Goal: Contribute content: Contribute content

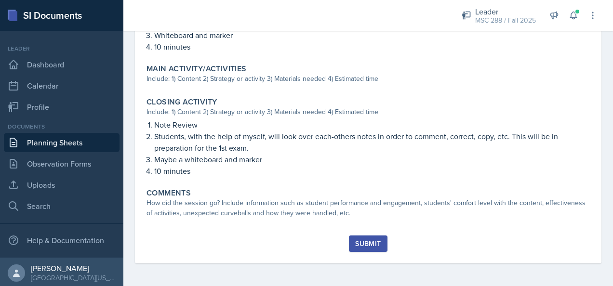
click at [29, 143] on link "Planning Sheets" at bounding box center [62, 142] width 116 height 19
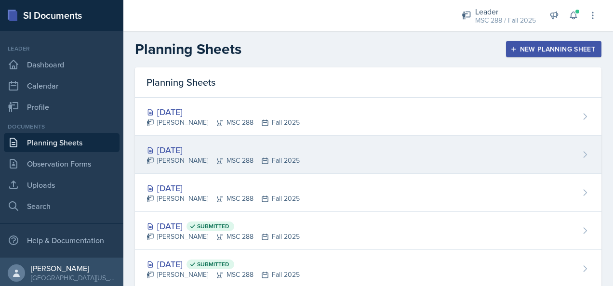
scroll to position [48, 0]
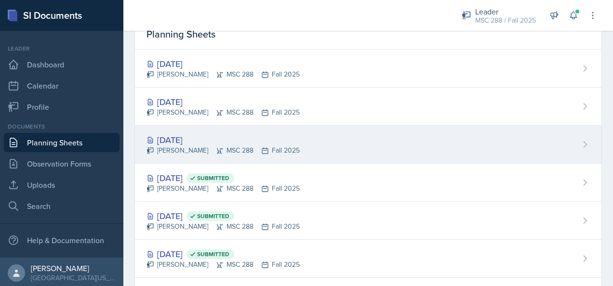
click at [188, 137] on div "[DATE]" at bounding box center [223, 139] width 153 height 13
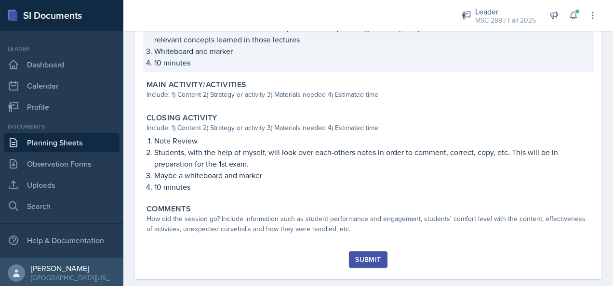
scroll to position [434, 0]
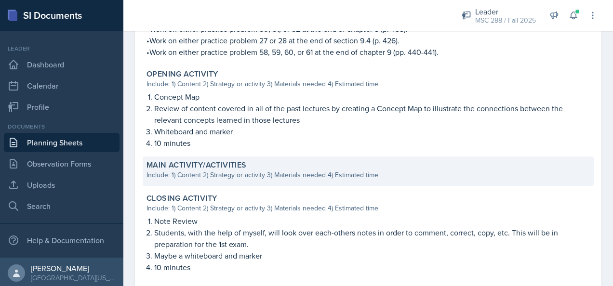
click at [239, 168] on label "Main Activity/Activities" at bounding box center [197, 165] width 100 height 10
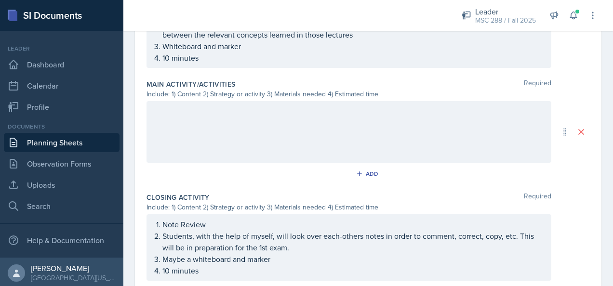
click at [246, 118] on div at bounding box center [349, 132] width 405 height 62
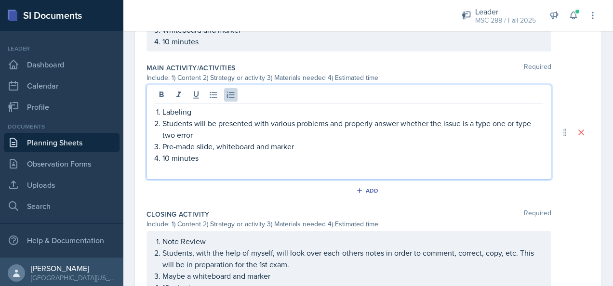
click at [177, 172] on p at bounding box center [349, 170] width 388 height 12
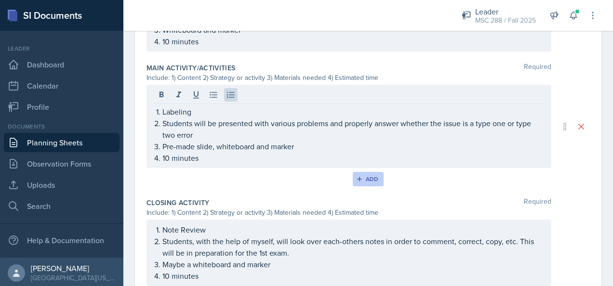
click at [364, 177] on div "Add" at bounding box center [368, 179] width 21 height 8
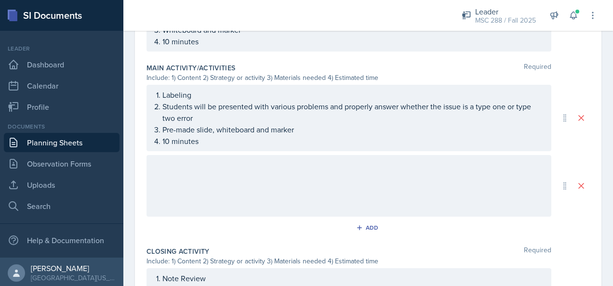
click at [310, 180] on div at bounding box center [349, 186] width 405 height 62
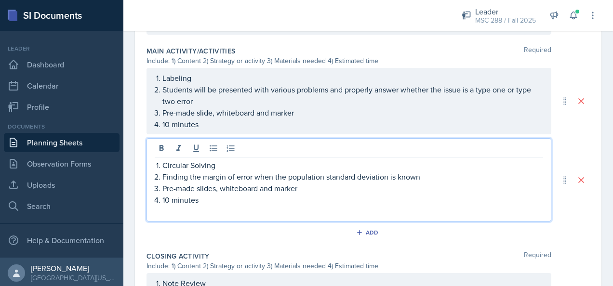
click at [245, 213] on p at bounding box center [349, 212] width 388 height 12
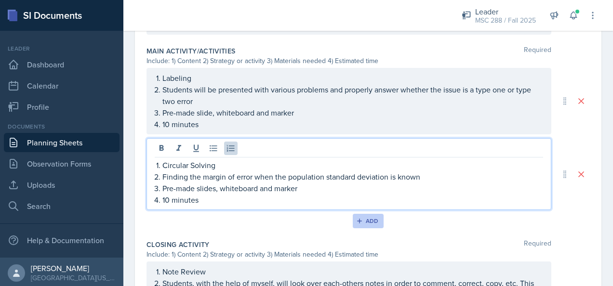
click at [356, 218] on icon "button" at bounding box center [359, 221] width 7 height 7
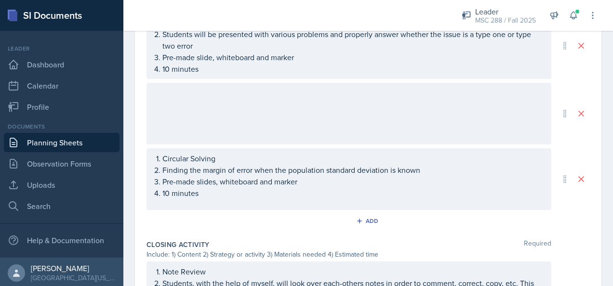
scroll to position [567, 0]
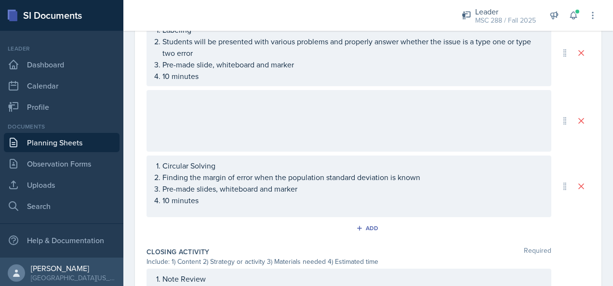
click at [189, 115] on div at bounding box center [349, 121] width 405 height 62
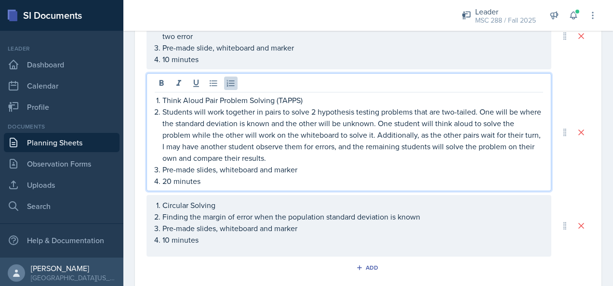
click at [315, 109] on p "Students will work together in pairs to solve 2 hypothesis testing problems tha…" at bounding box center [352, 135] width 381 height 58
click at [410, 112] on p "Students will work together in pairs to solve a hypothesis testing problems tha…" at bounding box center [352, 135] width 381 height 58
click at [434, 110] on p "Students will work together in pairs to solve a hypothesis testing problem that…" at bounding box center [352, 135] width 381 height 58
drag, startPoint x: 507, startPoint y: 110, endPoint x: 466, endPoint y: 111, distance: 41.9
click at [466, 111] on p "Students will work together in pairs to solve a hypothesis testing problem that…" at bounding box center [352, 135] width 381 height 58
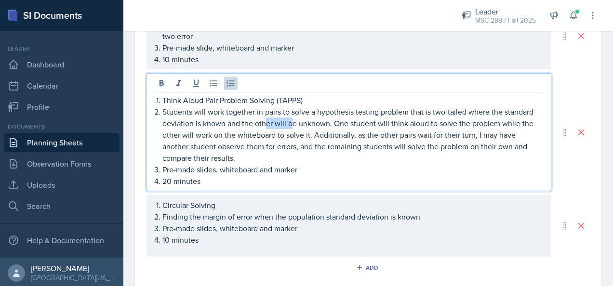
drag, startPoint x: 293, startPoint y: 121, endPoint x: 267, endPoint y: 120, distance: 26.5
click at [267, 120] on p "Students will work together in pairs to solve a hypothesis testing problem that…" at bounding box center [352, 135] width 381 height 58
drag, startPoint x: 295, startPoint y: 119, endPoint x: 201, endPoint y: 120, distance: 93.5
click at [201, 120] on p "Students will work together in pairs to solve a hypothesis testing problem that…" at bounding box center [352, 135] width 381 height 58
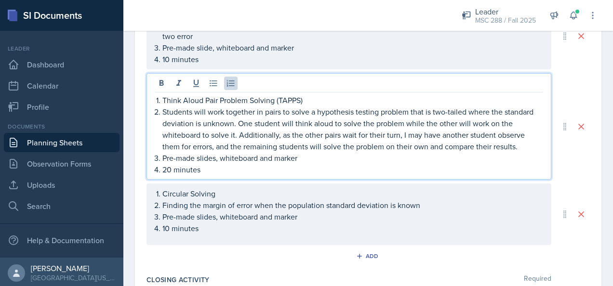
click at [306, 99] on p "Think Aloud Pair Problem Solving (TAPPS)" at bounding box center [352, 100] width 381 height 12
click at [238, 121] on p "Students will work together in pairs to solve a hypothesis testing problem that…" at bounding box center [352, 129] width 381 height 46
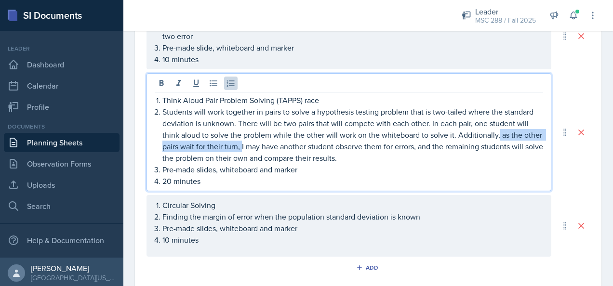
drag, startPoint x: 261, startPoint y: 144, endPoint x: 497, endPoint y: 131, distance: 236.5
click at [497, 131] on p "Students will work together in pairs to solve a hypothesis testing problem that…" at bounding box center [352, 135] width 381 height 58
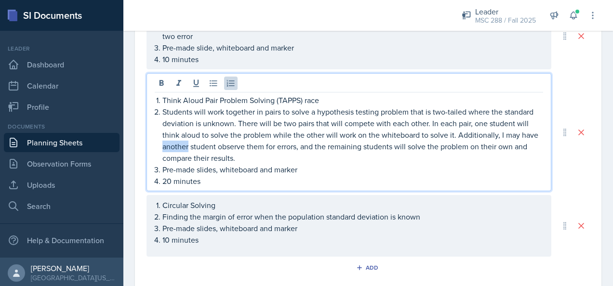
drag, startPoint x: 206, startPoint y: 142, endPoint x: 180, endPoint y: 142, distance: 26.5
click at [180, 142] on p "Students will work together in pairs to solve a hypothesis testing problem that…" at bounding box center [352, 135] width 381 height 58
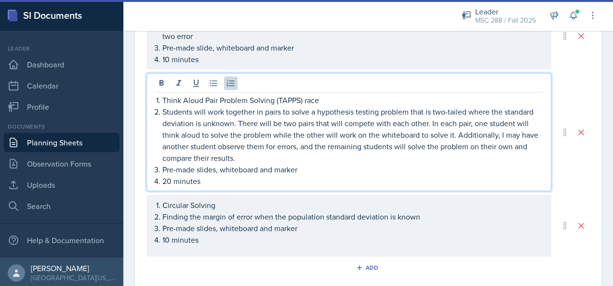
click at [255, 156] on p "Students will work together in pairs to solve a hypothesis testing problem that…" at bounding box center [352, 135] width 381 height 58
click at [235, 145] on p "Students will work together in pairs to solve a hypothesis testing problem that…" at bounding box center [352, 135] width 381 height 58
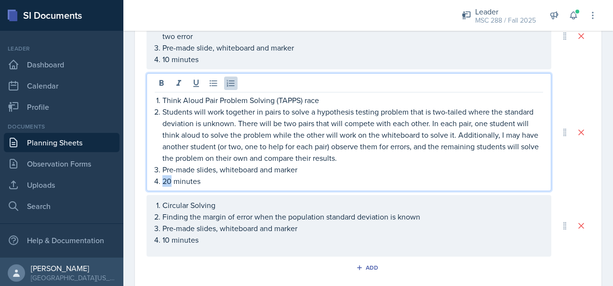
drag, startPoint x: 171, startPoint y: 178, endPoint x: 164, endPoint y: 178, distance: 6.7
click at [164, 178] on p "20 minutes" at bounding box center [352, 181] width 381 height 12
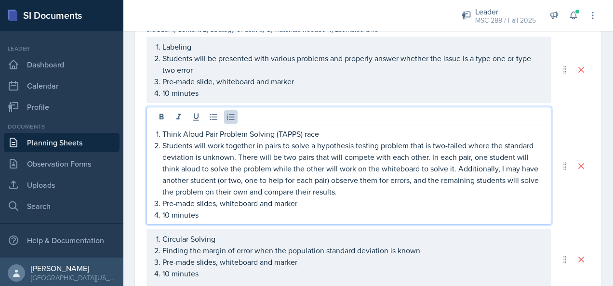
scroll to position [536, 0]
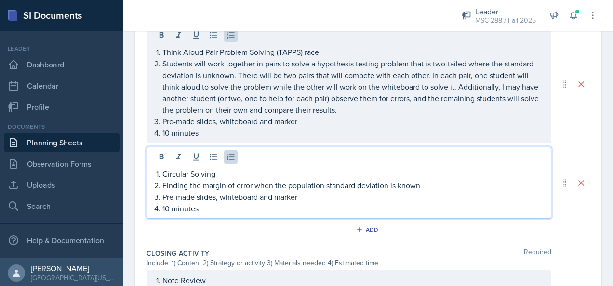
click at [365, 174] on ol "Circular Solving Finding the margin of error when the population standard devia…" at bounding box center [352, 191] width 381 height 46
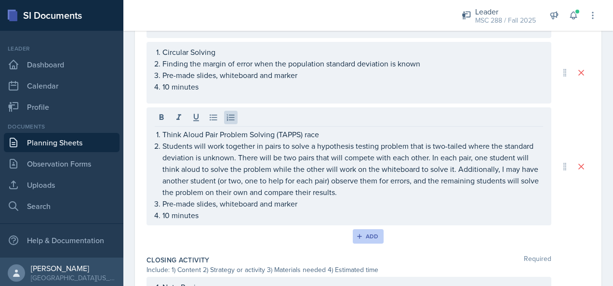
click at [363, 233] on div "Add" at bounding box center [368, 237] width 21 height 8
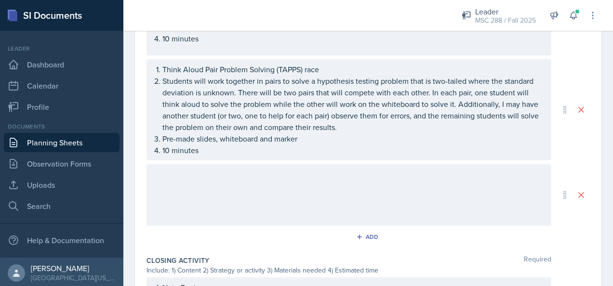
click at [287, 165] on div at bounding box center [349, 195] width 405 height 62
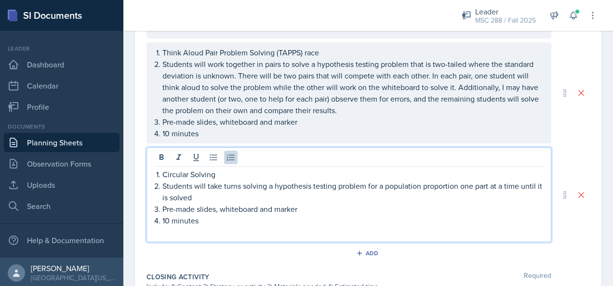
click at [194, 238] on div "Circular Solving Students will take turns solving a hypothesis testing problem …" at bounding box center [349, 194] width 405 height 95
click at [190, 234] on p at bounding box center [349, 233] width 388 height 12
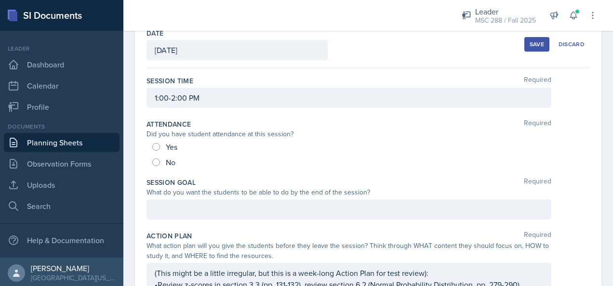
scroll to position [70, 0]
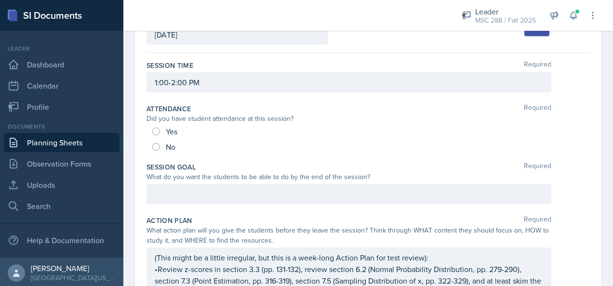
click at [203, 194] on p at bounding box center [349, 194] width 388 height 12
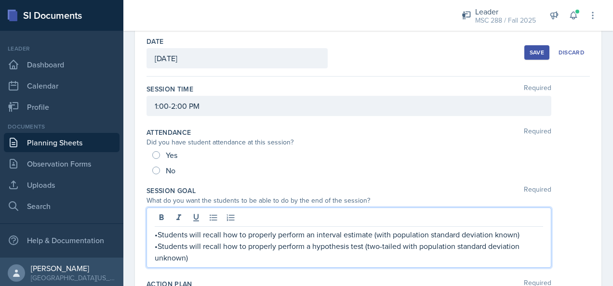
scroll to position [0, 0]
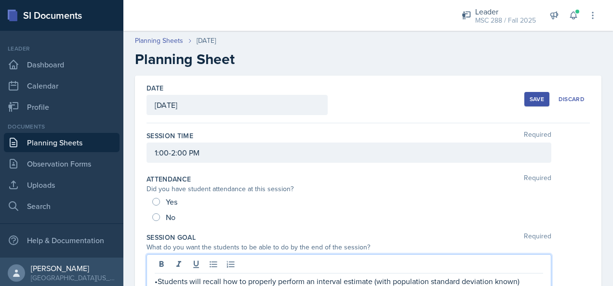
click at [533, 98] on div "Save" at bounding box center [537, 99] width 14 height 8
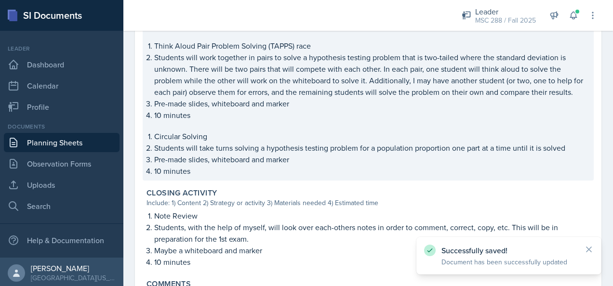
scroll to position [718, 0]
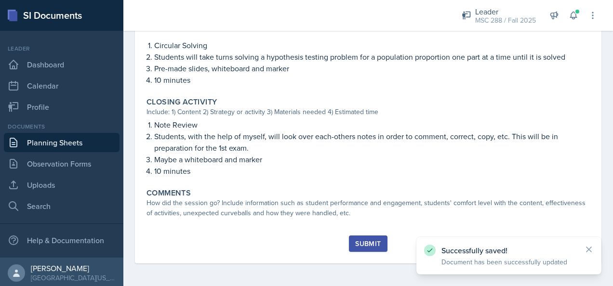
click at [60, 143] on link "Planning Sheets" at bounding box center [62, 142] width 116 height 19
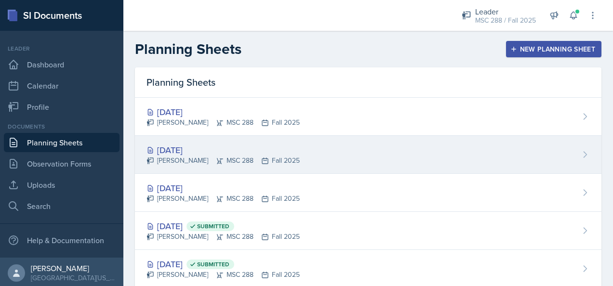
click at [182, 149] on div "[DATE]" at bounding box center [223, 150] width 153 height 13
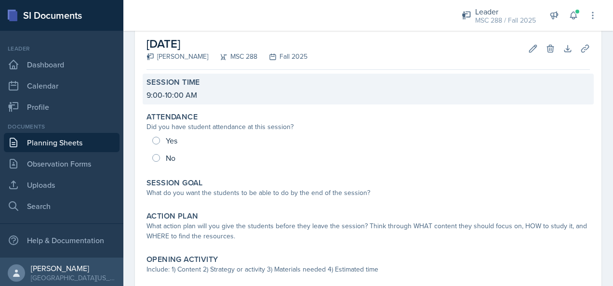
scroll to position [96, 0]
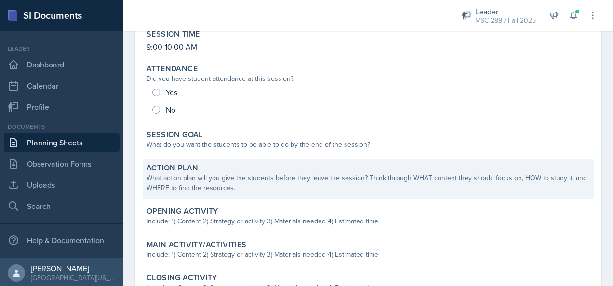
click at [258, 176] on div "What action plan will you give the students before they leave the session? Thin…" at bounding box center [368, 183] width 443 height 20
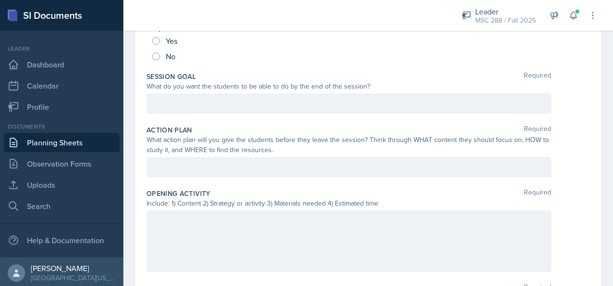
click at [181, 173] on p at bounding box center [349, 167] width 388 height 12
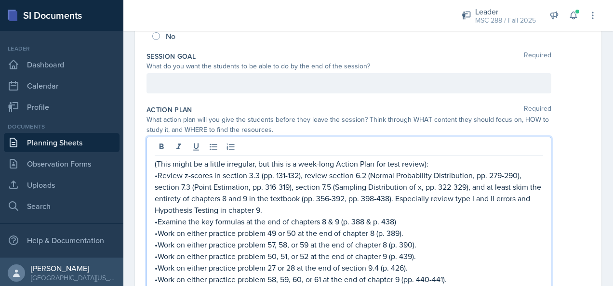
scroll to position [133, 0]
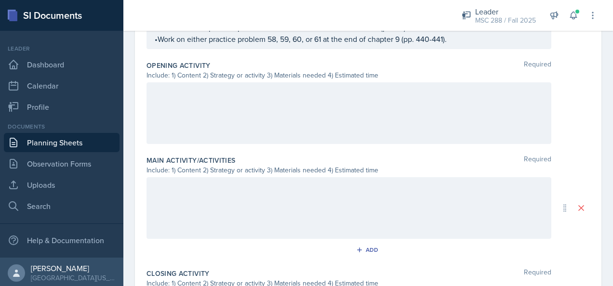
click at [175, 74] on div "Include: 1) Content 2) Strategy or activity 3) Materials needed 4) Estimated ti…" at bounding box center [349, 75] width 405 height 10
click at [176, 104] on div at bounding box center [349, 113] width 405 height 62
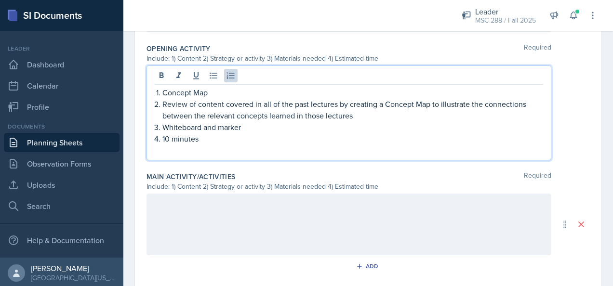
click at [193, 147] on p at bounding box center [349, 151] width 388 height 12
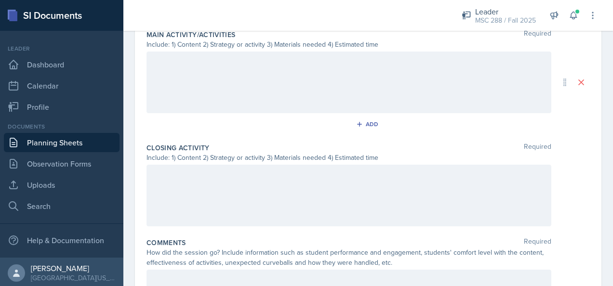
scroll to position [592, 0]
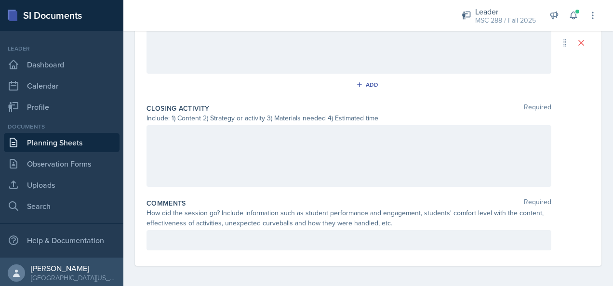
click at [200, 143] on div at bounding box center [349, 156] width 405 height 62
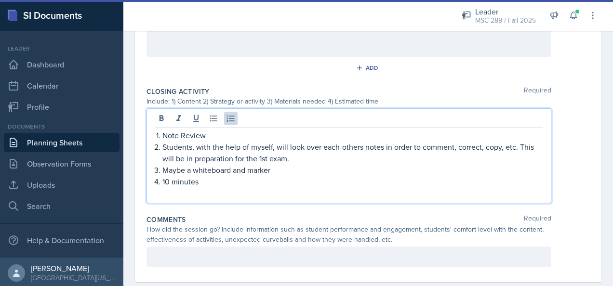
click at [194, 178] on p "10 minutes" at bounding box center [352, 182] width 381 height 12
click at [195, 194] on p at bounding box center [349, 193] width 388 height 12
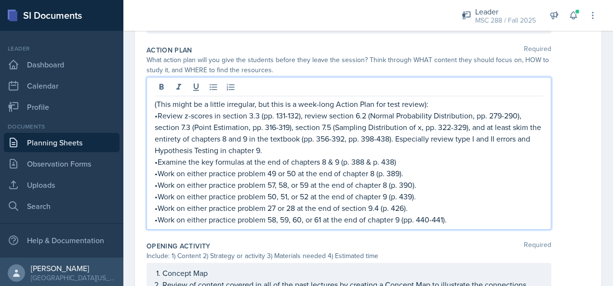
scroll to position [257, 0]
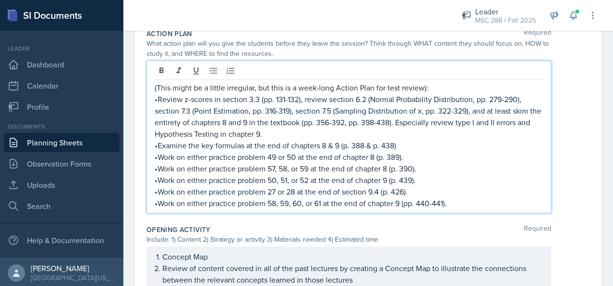
click at [461, 195] on p "•Work on either practice problem 27 or 28 at the end of section 9.4 (p. 426)." at bounding box center [349, 192] width 388 height 12
click at [464, 198] on p "•Work on either practice problem 58, 59, 60, or 61 at the end of chapter 9 (pp.…" at bounding box center [349, 204] width 388 height 12
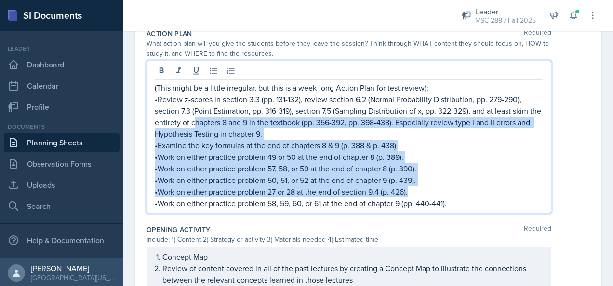
drag, startPoint x: 459, startPoint y: 194, endPoint x: 238, endPoint y: 128, distance: 230.8
click at [208, 122] on div "(This might be a little irregular, but this is a week-long Action Plan for test…" at bounding box center [349, 145] width 388 height 127
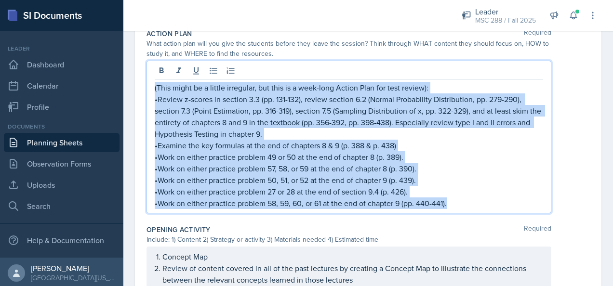
drag, startPoint x: 485, startPoint y: 206, endPoint x: 151, endPoint y: 80, distance: 356.9
click at [151, 80] on div "(This might be a little irregular, but this is a week-long Action Plan for test…" at bounding box center [349, 137] width 405 height 153
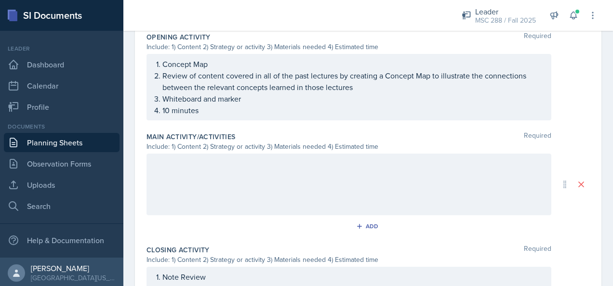
scroll to position [498, 0]
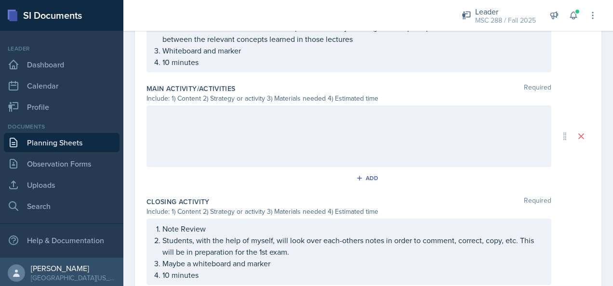
click at [251, 123] on div at bounding box center [349, 137] width 405 height 62
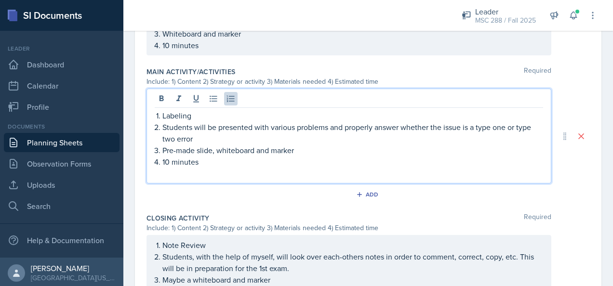
click at [192, 172] on p at bounding box center [349, 174] width 388 height 12
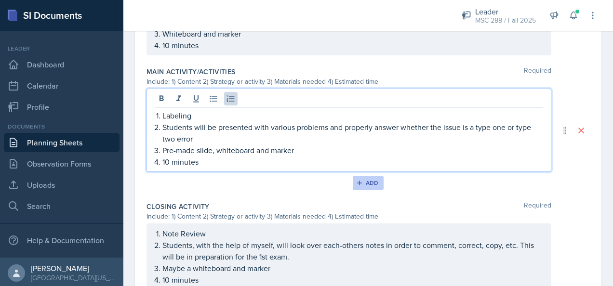
click at [362, 181] on div "Add" at bounding box center [368, 183] width 21 height 8
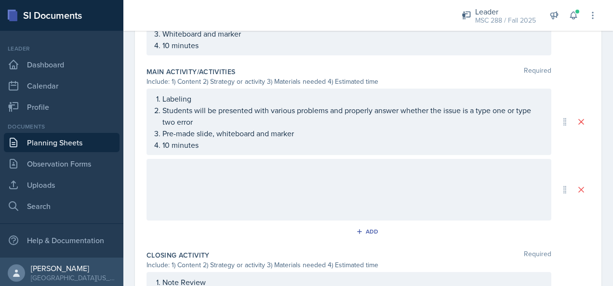
click at [353, 150] on div "Labeling Students will be presented with various problems and properly answer w…" at bounding box center [349, 122] width 405 height 67
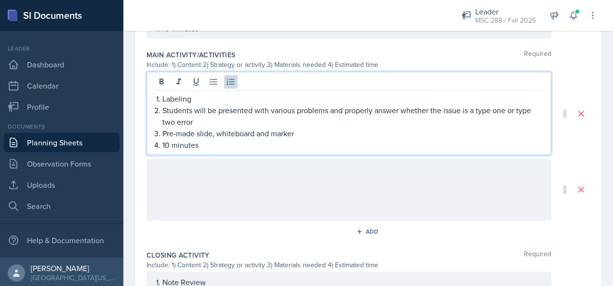
click at [339, 173] on div at bounding box center [349, 190] width 405 height 62
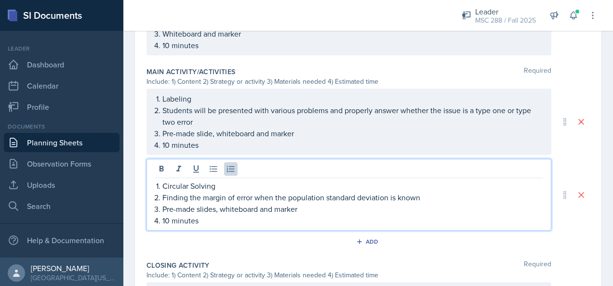
drag, startPoint x: 398, startPoint y: 196, endPoint x: 403, endPoint y: 200, distance: 6.8
click at [398, 196] on p "Finding the margin of error when the population standard deviation is known" at bounding box center [352, 198] width 381 height 12
click at [368, 238] on div "Add" at bounding box center [368, 242] width 21 height 8
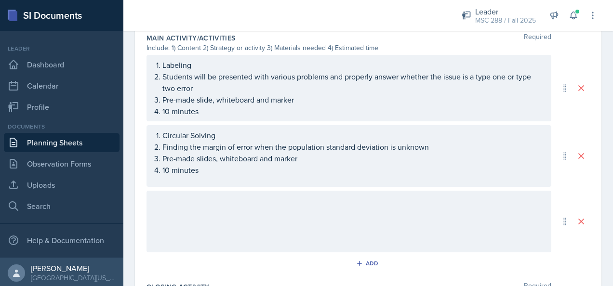
scroll to position [546, 0]
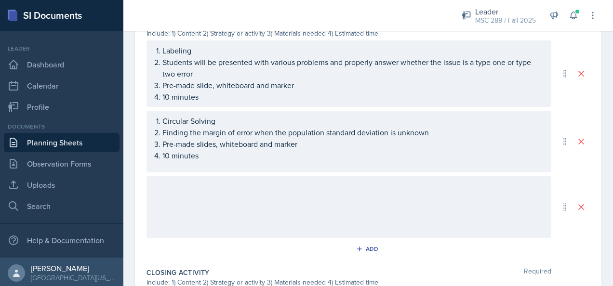
click at [335, 191] on div at bounding box center [349, 207] width 405 height 62
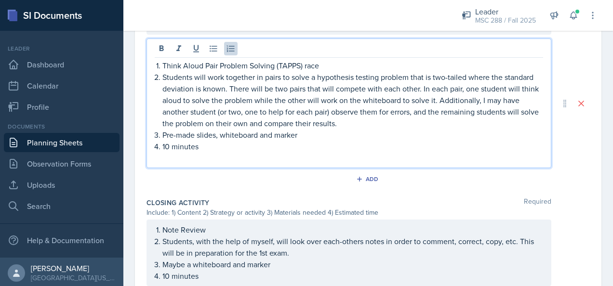
scroll to position [708, 0]
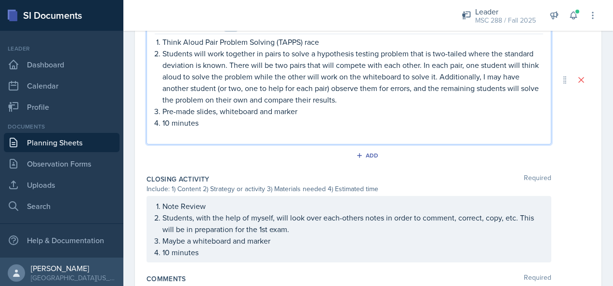
click at [214, 130] on p at bounding box center [349, 135] width 388 height 12
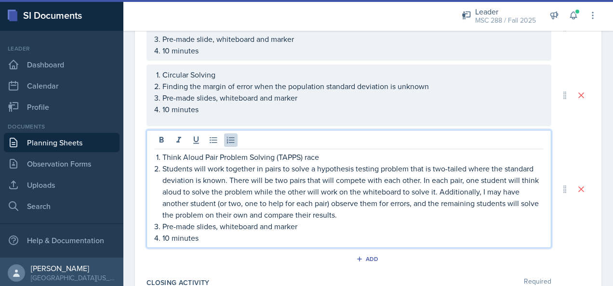
scroll to position [756, 0]
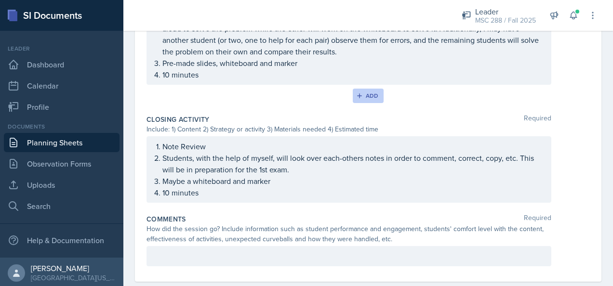
click at [364, 96] on div "Add" at bounding box center [368, 96] width 21 height 8
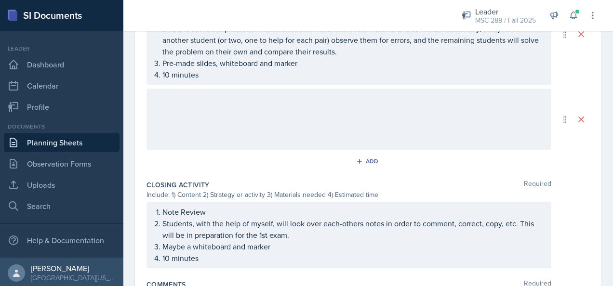
click at [293, 113] on div at bounding box center [349, 120] width 405 height 62
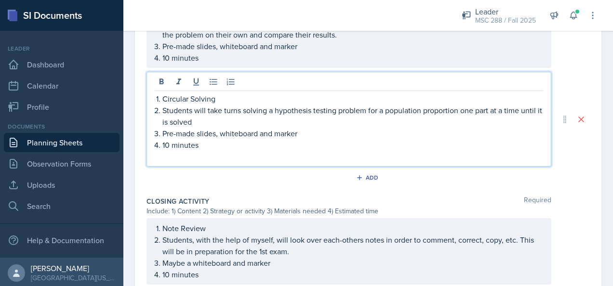
click at [245, 159] on p at bounding box center [349, 157] width 388 height 12
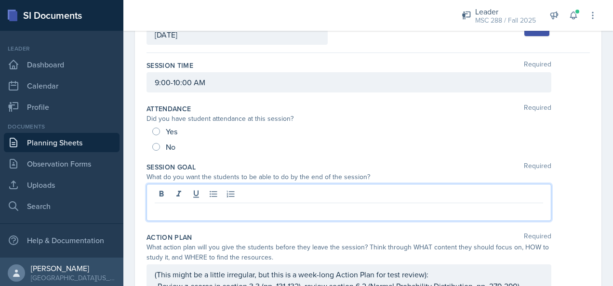
scroll to position [87, 0]
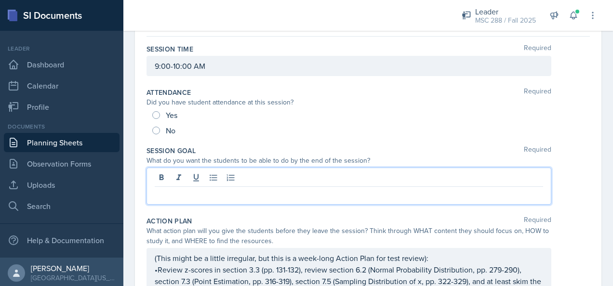
click at [236, 191] on p at bounding box center [349, 195] width 388 height 12
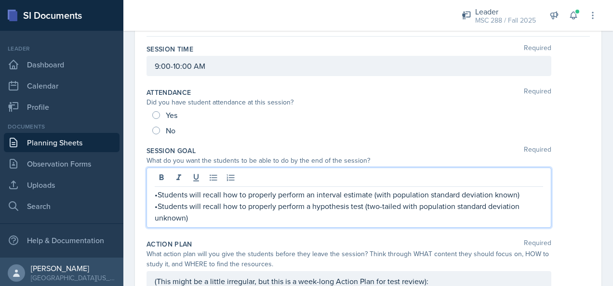
click at [496, 193] on p "•Students will recall how to properly perform an interval estimate (with popula…" at bounding box center [349, 195] width 388 height 12
click at [493, 196] on p "•Students will recall how to properly perform an interval estimate (with popula…" at bounding box center [349, 195] width 388 height 12
drag, startPoint x: 493, startPoint y: 192, endPoint x: 496, endPoint y: 210, distance: 18.1
click at [493, 193] on p "•Students will recall how to properly perform an interval estimate (with popula…" at bounding box center [349, 195] width 388 height 12
click at [160, 215] on p "•Students will recall how to properly perform a hypothesis test (two-tailed wit…" at bounding box center [349, 211] width 388 height 23
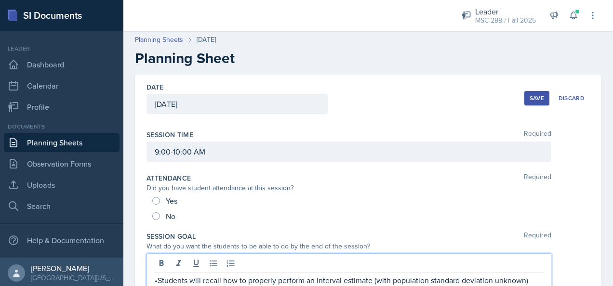
scroll to position [0, 0]
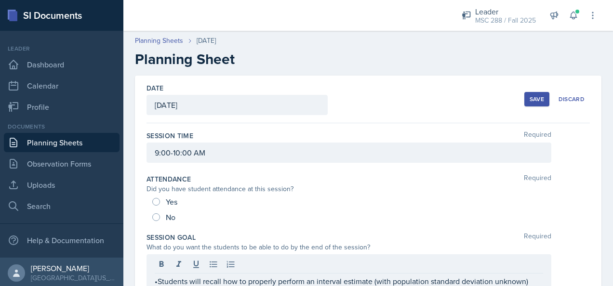
click at [527, 94] on button "Save" at bounding box center [536, 99] width 25 height 14
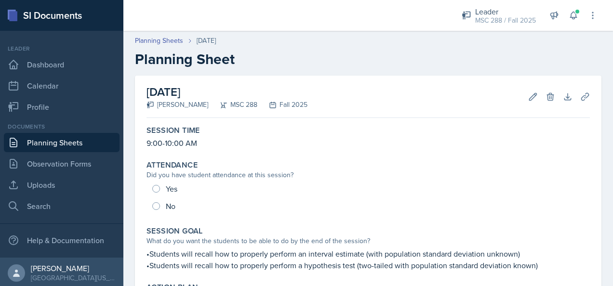
click at [77, 136] on link "Planning Sheets" at bounding box center [62, 142] width 116 height 19
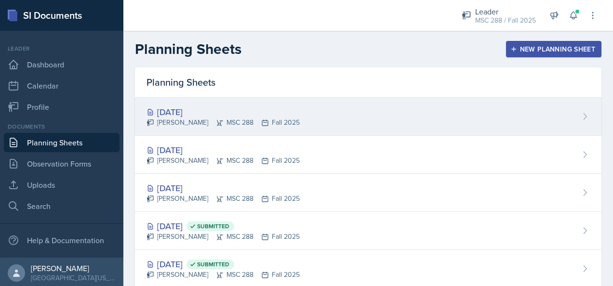
click at [208, 109] on div "[DATE]" at bounding box center [223, 112] width 153 height 13
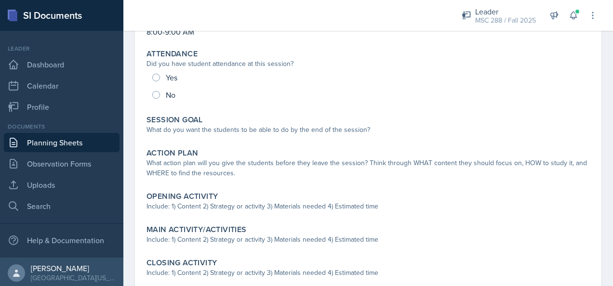
scroll to position [145, 0]
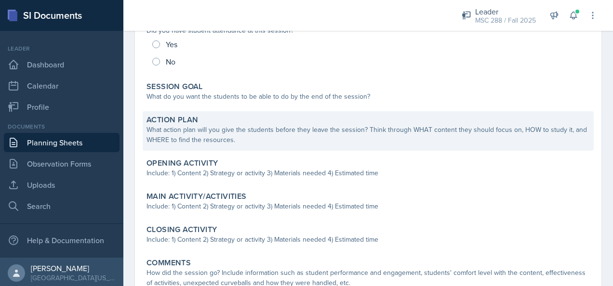
click at [249, 133] on div "What action plan will you give the students before they leave the session? Thin…" at bounding box center [368, 135] width 443 height 20
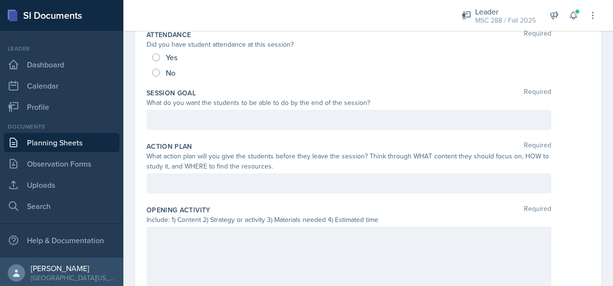
click at [201, 176] on div at bounding box center [349, 183] width 405 height 20
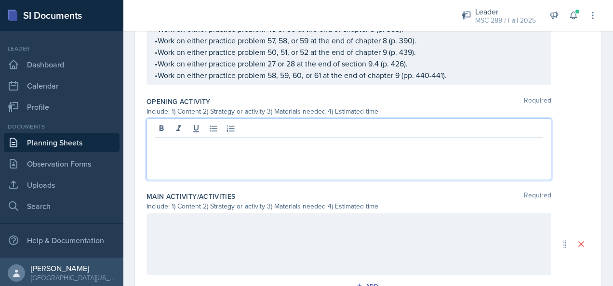
scroll to position [386, 0]
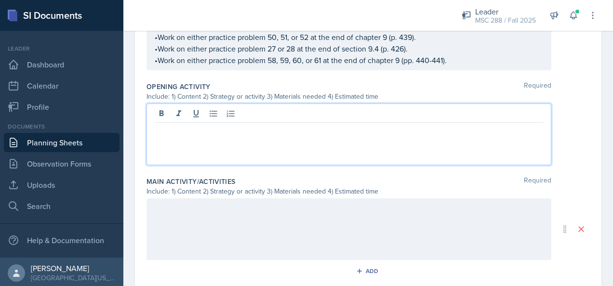
click at [236, 132] on p at bounding box center [349, 131] width 388 height 12
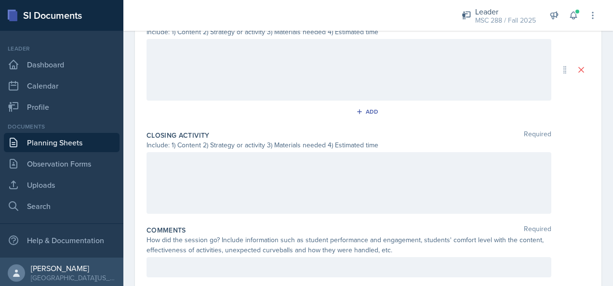
scroll to position [592, 0]
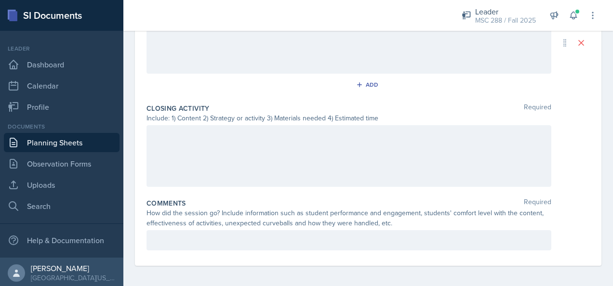
click at [192, 138] on div at bounding box center [349, 156] width 405 height 62
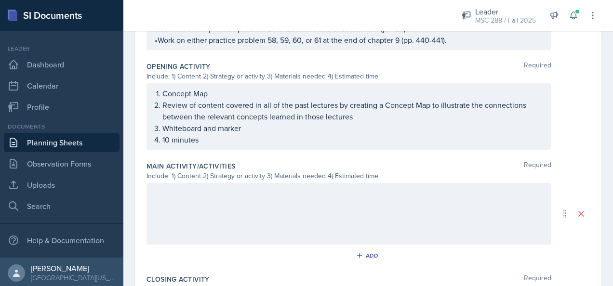
scroll to position [452, 0]
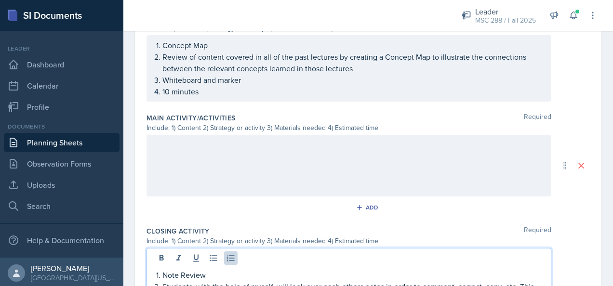
click at [210, 152] on div at bounding box center [349, 166] width 405 height 62
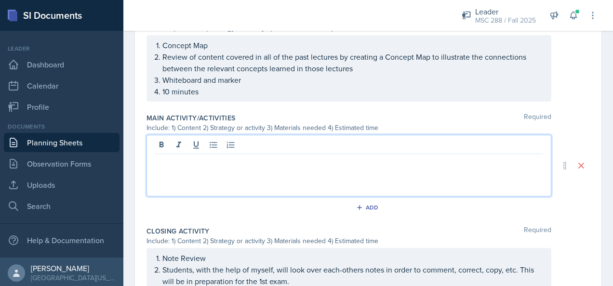
scroll to position [468, 0]
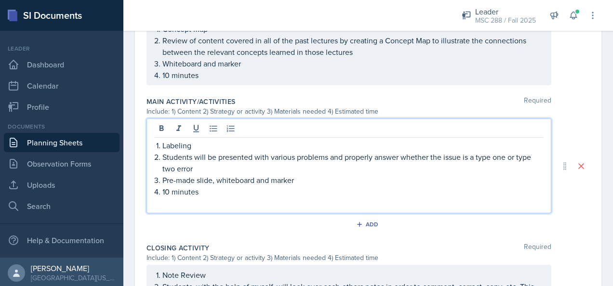
click at [183, 205] on p at bounding box center [349, 204] width 388 height 12
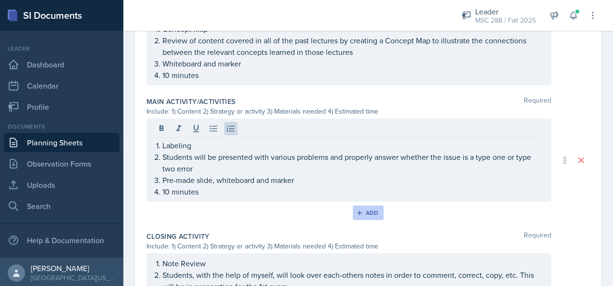
click at [368, 212] on div "Add" at bounding box center [368, 213] width 21 height 8
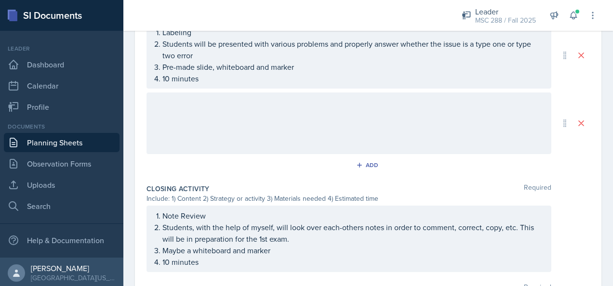
click at [255, 148] on div at bounding box center [349, 124] width 405 height 62
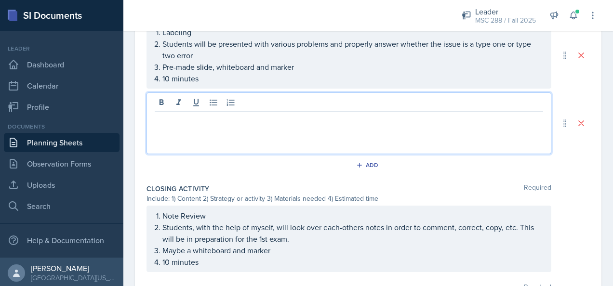
scroll to position [582, 0]
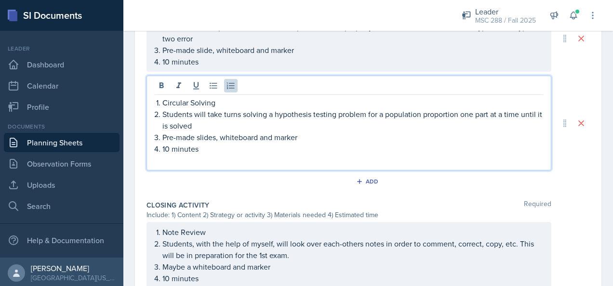
click at [280, 210] on div "Include: 1) Content 2) Strategy or activity 3) Materials needed 4) Estimated ti…" at bounding box center [349, 215] width 405 height 10
click at [224, 140] on div "Circular Solving Students will take turns solving a hypothesis testing problem …" at bounding box center [349, 131] width 388 height 69
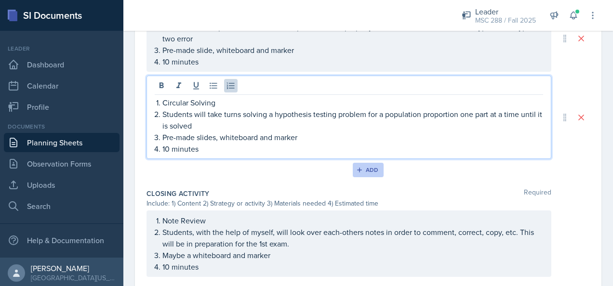
click at [367, 168] on div "Add" at bounding box center [368, 170] width 21 height 8
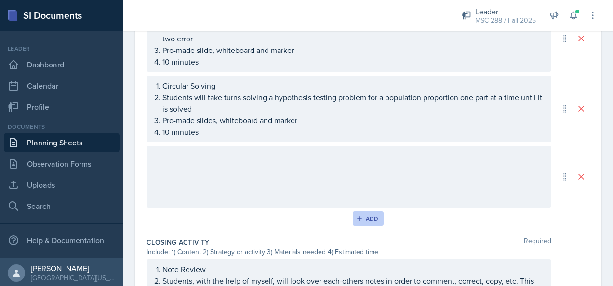
click at [362, 220] on button "Add" at bounding box center [368, 219] width 31 height 14
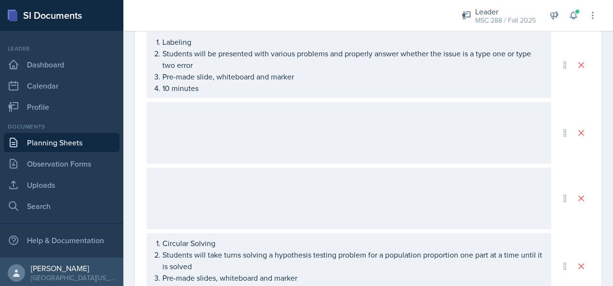
scroll to position [533, 0]
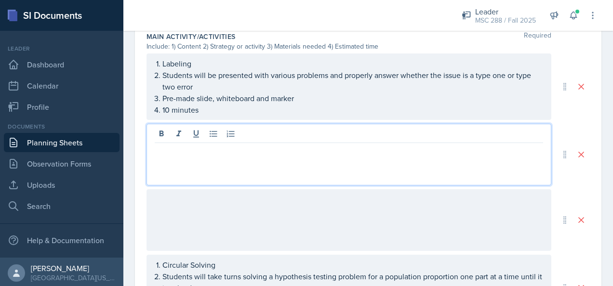
click at [282, 129] on div at bounding box center [349, 155] width 405 height 62
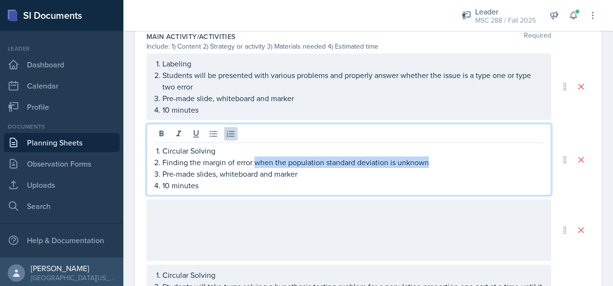
drag, startPoint x: 427, startPoint y: 160, endPoint x: 256, endPoint y: 163, distance: 171.6
click at [256, 163] on p "Finding the margin of error when the population standard deviation is unknown" at bounding box center [352, 163] width 381 height 12
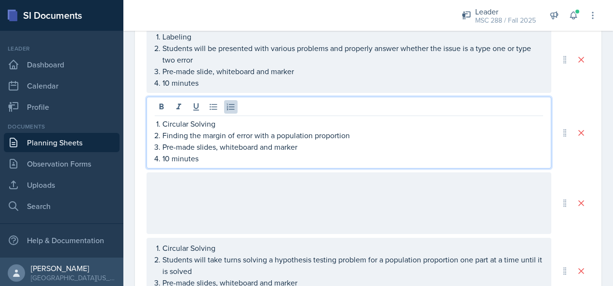
scroll to position [582, 0]
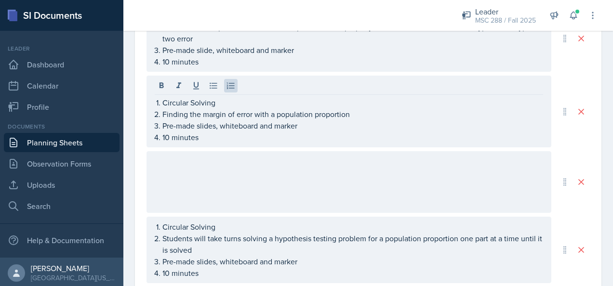
click at [234, 174] on div at bounding box center [349, 182] width 405 height 62
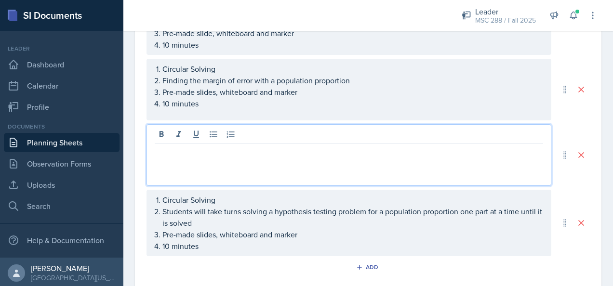
paste div
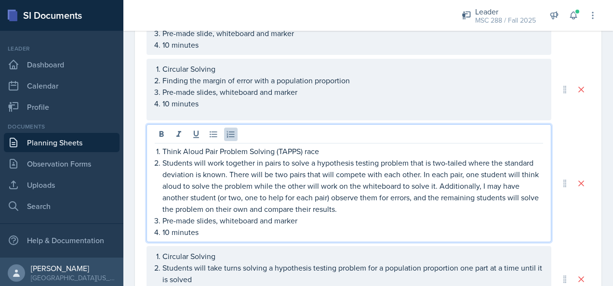
click at [224, 173] on p "Students will work together in pairs to solve a hypothesis testing problem that…" at bounding box center [352, 186] width 381 height 58
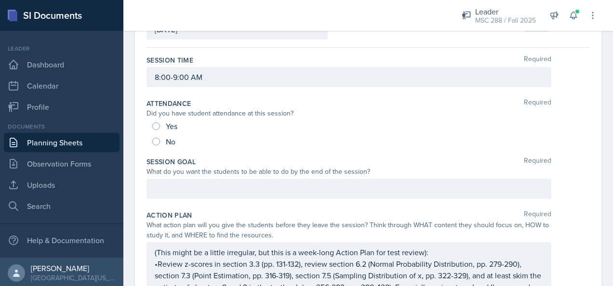
scroll to position [0, 0]
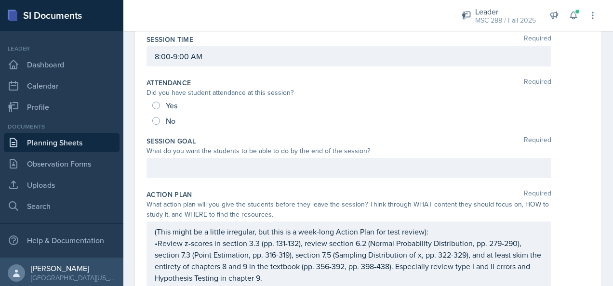
click at [226, 165] on p at bounding box center [349, 168] width 388 height 12
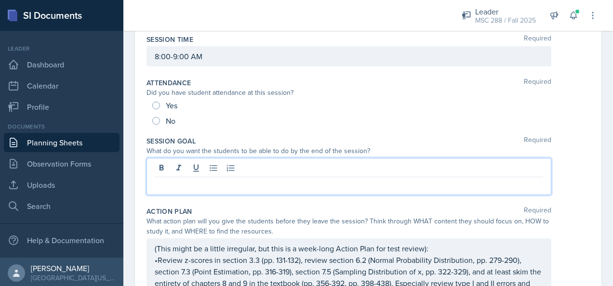
scroll to position [113, 0]
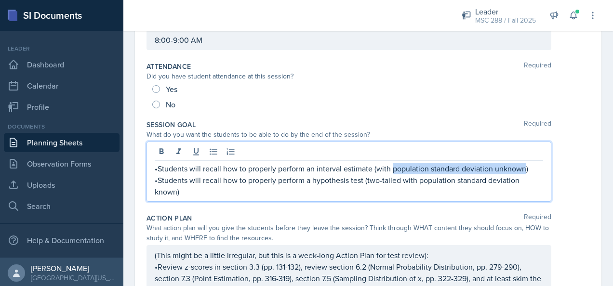
drag, startPoint x: 523, startPoint y: 168, endPoint x: 393, endPoint y: 171, distance: 130.1
click at [393, 171] on p "•Students will recall how to properly perform an interval estimate (with popula…" at bounding box center [349, 169] width 388 height 12
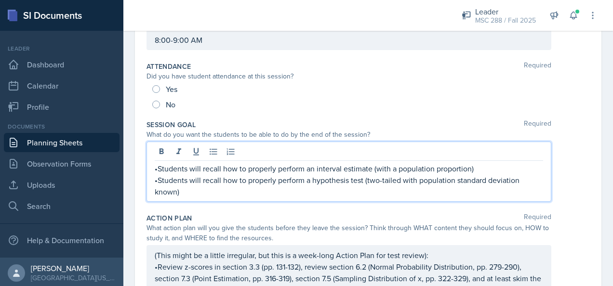
click at [364, 178] on p "•Students will recall how to properly perform a hypothesis test (two-tailed wit…" at bounding box center [349, 185] width 388 height 23
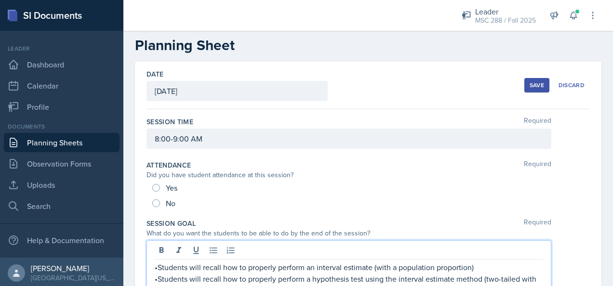
scroll to position [0, 0]
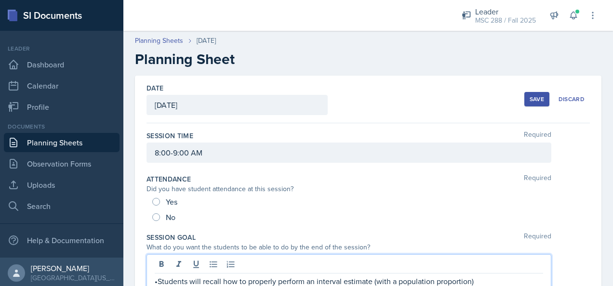
click at [530, 98] on div "Save" at bounding box center [537, 99] width 14 height 8
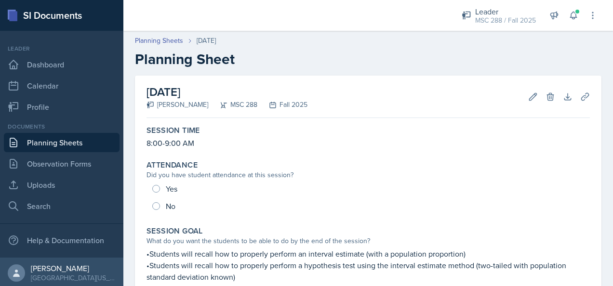
click at [84, 147] on link "Planning Sheets" at bounding box center [62, 142] width 116 height 19
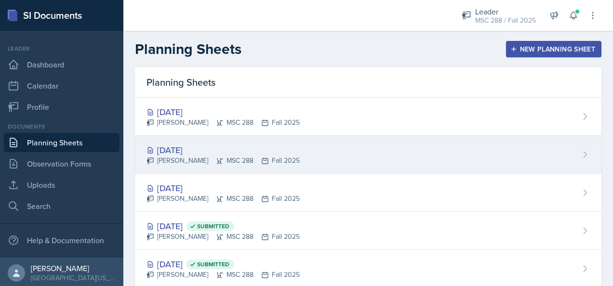
click at [183, 150] on div "[DATE]" at bounding box center [223, 150] width 153 height 13
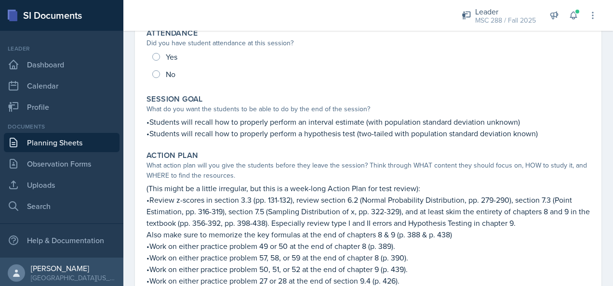
scroll to position [145, 0]
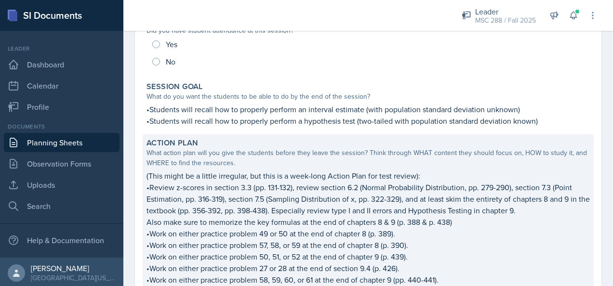
click at [241, 138] on div "Action Plan" at bounding box center [368, 143] width 443 height 10
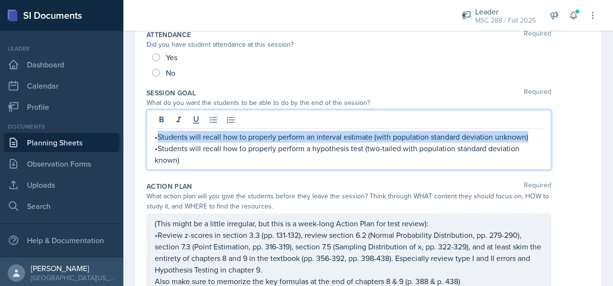
drag, startPoint x: 159, startPoint y: 119, endPoint x: 528, endPoint y: 138, distance: 369.2
click at [528, 138] on p "•Students will recall how to properly perform an interval estimate (with popula…" at bounding box center [349, 137] width 388 height 12
copy p "Students will recall how to properly perform an interval estimate (with populat…"
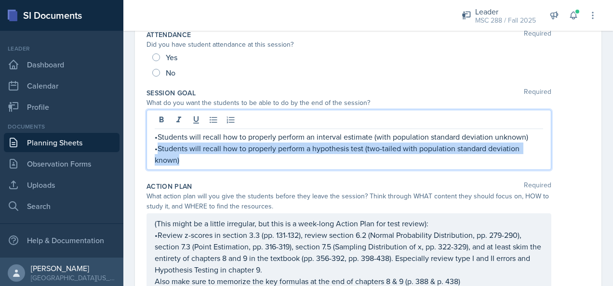
drag, startPoint x: 158, startPoint y: 148, endPoint x: 206, endPoint y: 164, distance: 51.1
click at [206, 164] on p "•Students will recall how to properly perform a hypothesis test (two-tailed wit…" at bounding box center [349, 154] width 388 height 23
copy p "Students will recall how to properly perform a hypothesis test (two-tailed with…"
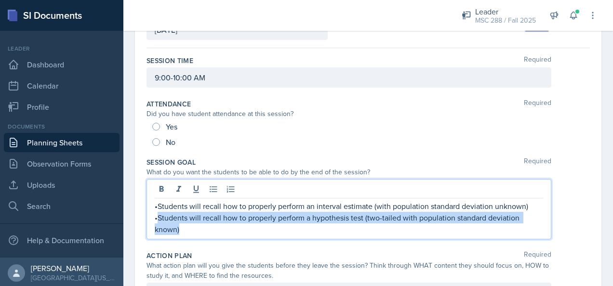
scroll to position [96, 0]
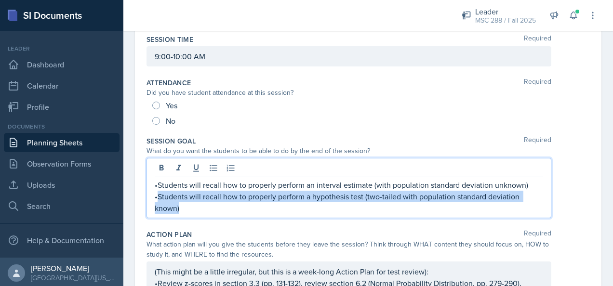
click at [86, 139] on link "Planning Sheets" at bounding box center [62, 142] width 116 height 19
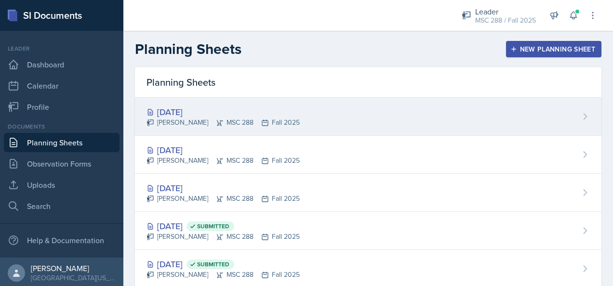
click at [181, 110] on div "[DATE]" at bounding box center [223, 112] width 153 height 13
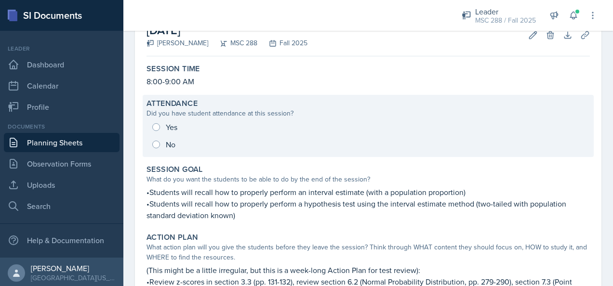
scroll to position [96, 0]
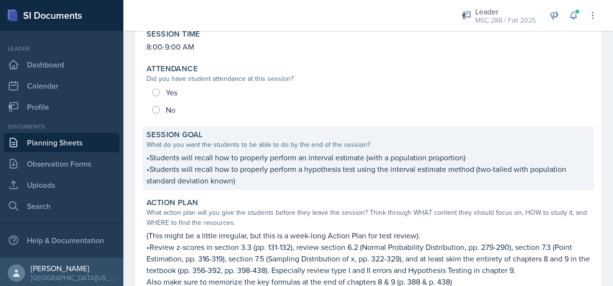
click at [266, 179] on p "•Students will recall how to properly perform a hypothesis test using the inter…" at bounding box center [368, 174] width 443 height 23
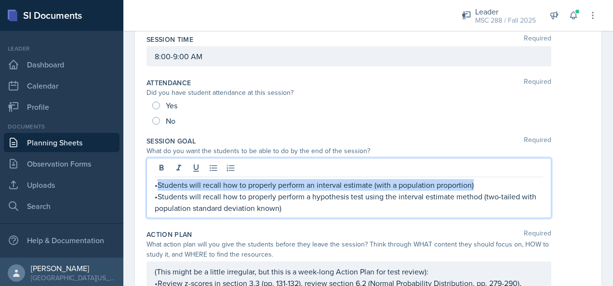
drag, startPoint x: 479, startPoint y: 165, endPoint x: 163, endPoint y: 177, distance: 315.9
click at [160, 177] on div "•Students will recall how to properly perform an interval estimate (with a popu…" at bounding box center [349, 188] width 405 height 60
copy p "tudents will recall how to properly perform an interval estimate (with a popula…"
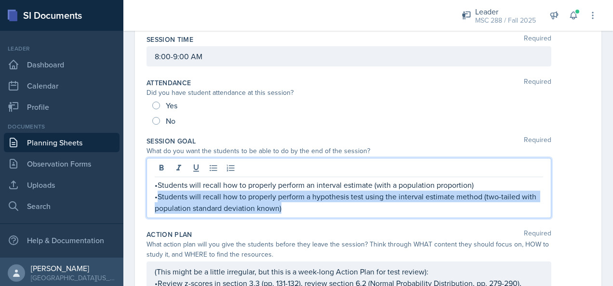
drag, startPoint x: 156, startPoint y: 196, endPoint x: 300, endPoint y: 213, distance: 144.7
click at [300, 213] on div "•Students will recall how to properly perform an interval estimate (with a popu…" at bounding box center [349, 188] width 405 height 60
copy p "Students will recall how to properly perform a hypothesis test using the interv…"
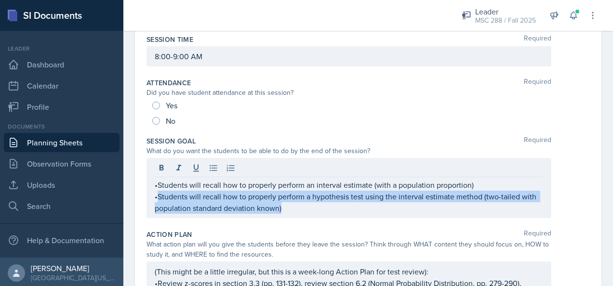
click at [68, 141] on link "Planning Sheets" at bounding box center [62, 142] width 116 height 19
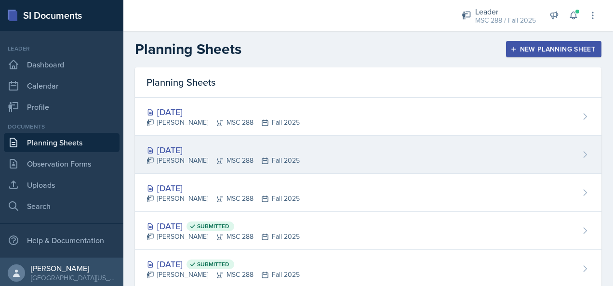
click at [175, 151] on div "[DATE]" at bounding box center [223, 150] width 153 height 13
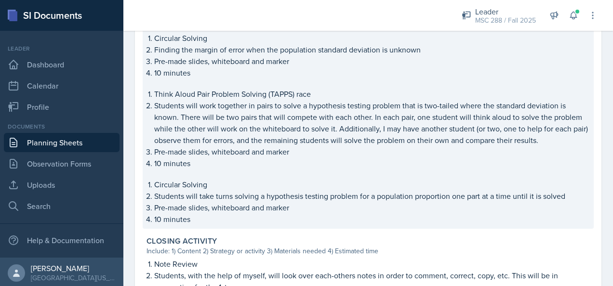
scroll to position [482, 0]
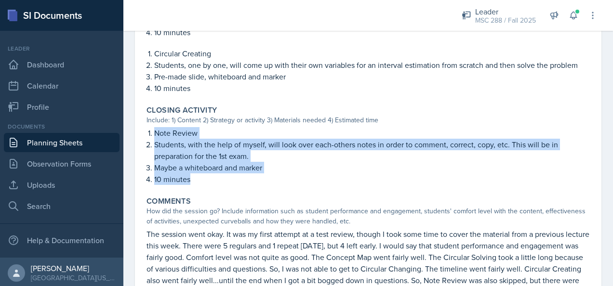
click at [81, 144] on link "Planning Sheets" at bounding box center [62, 142] width 116 height 19
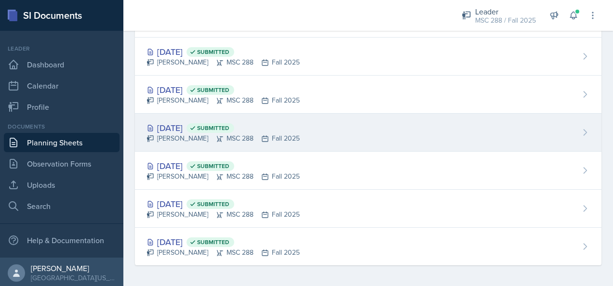
scroll to position [220, 0]
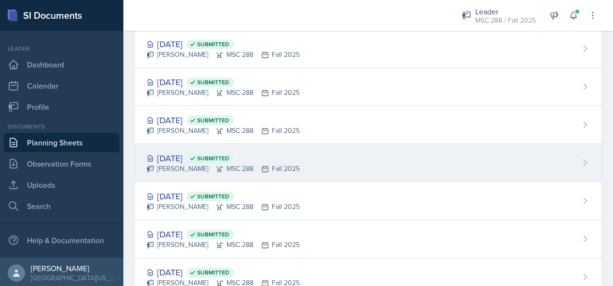
click at [173, 152] on div "[DATE] Submitted" at bounding box center [223, 158] width 153 height 13
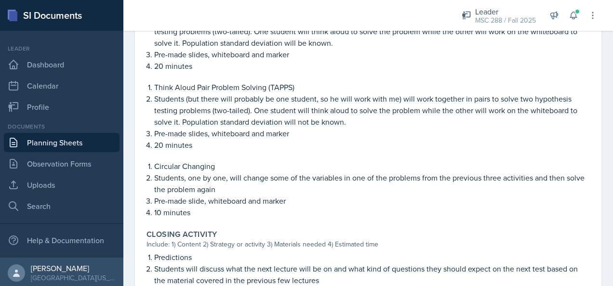
scroll to position [530, 0]
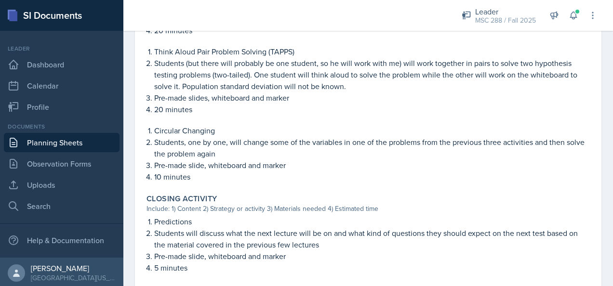
click at [40, 145] on link "Planning Sheets" at bounding box center [62, 142] width 116 height 19
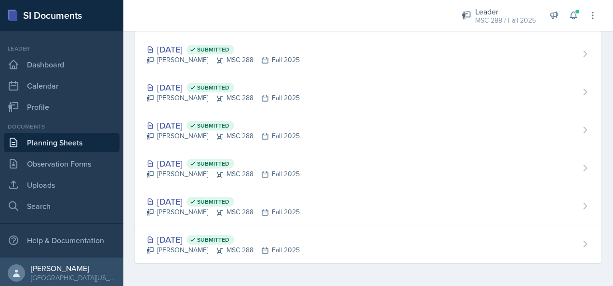
scroll to position [365, 0]
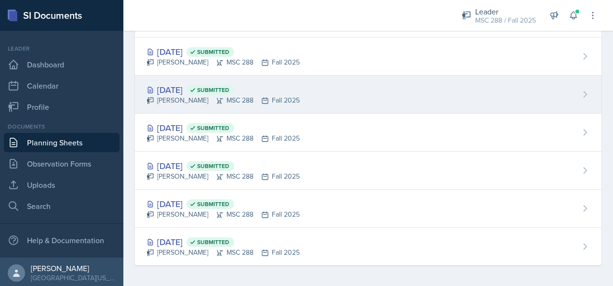
click at [191, 87] on div "[DATE] Submitted" at bounding box center [223, 89] width 153 height 13
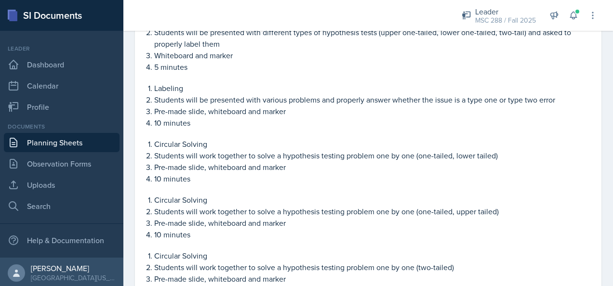
scroll to position [482, 0]
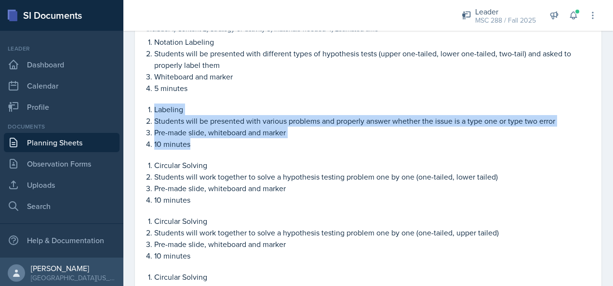
drag, startPoint x: 154, startPoint y: 108, endPoint x: 208, endPoint y: 144, distance: 65.0
click at [208, 144] on ol "Labeling Students will be presented with various problems and properly answer w…" at bounding box center [372, 127] width 436 height 46
copy ol "Labeling Students will be presented with various problems and properly answer w…"
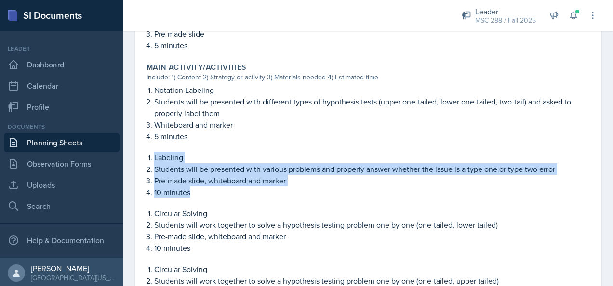
click at [72, 142] on link "Planning Sheets" at bounding box center [62, 142] width 116 height 19
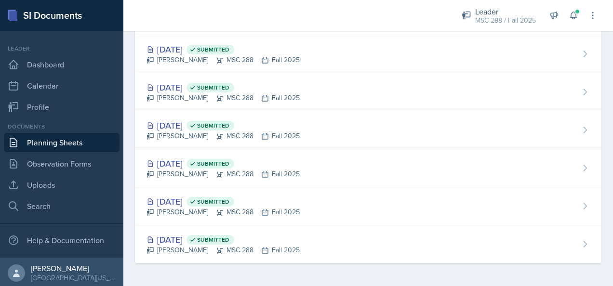
scroll to position [365, 0]
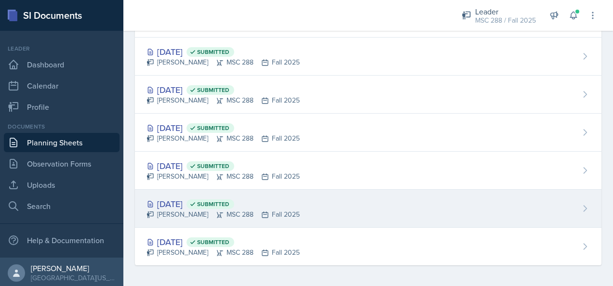
click at [195, 198] on div "[DATE] Submitted" at bounding box center [223, 204] width 153 height 13
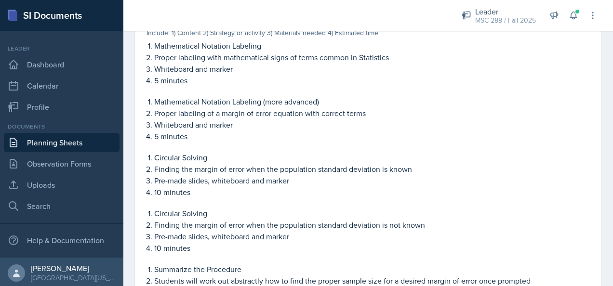
scroll to position [482, 0]
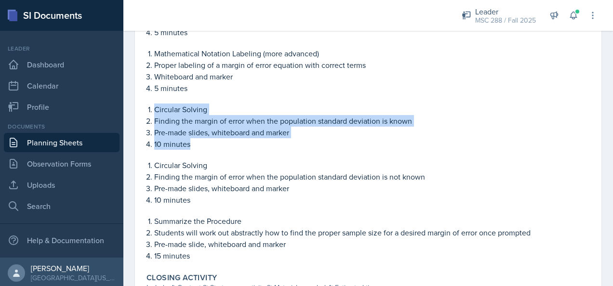
drag, startPoint x: 154, startPoint y: 109, endPoint x: 213, endPoint y: 143, distance: 68.4
click at [213, 143] on ol "Circular Solving Finding the margin of error when the population standard devia…" at bounding box center [372, 127] width 436 height 46
copy ol "Circular Solving Finding the margin of error when the population standard devia…"
click at [42, 139] on link "Planning Sheets" at bounding box center [62, 142] width 116 height 19
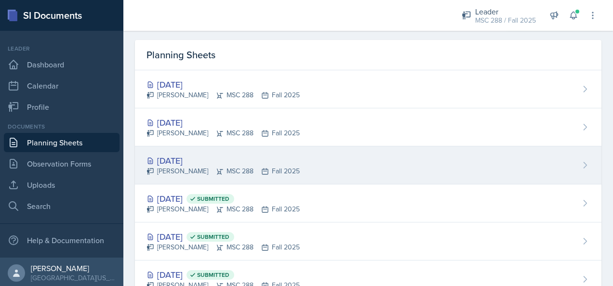
scroll to position [96, 0]
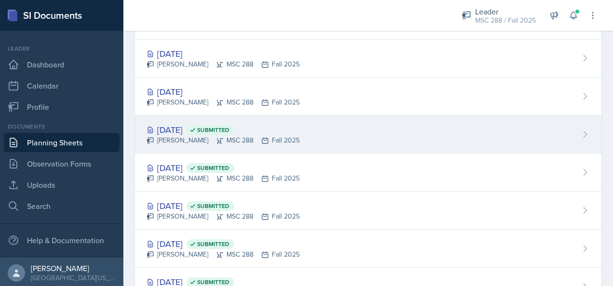
click at [185, 127] on div "[DATE] Submitted" at bounding box center [223, 129] width 153 height 13
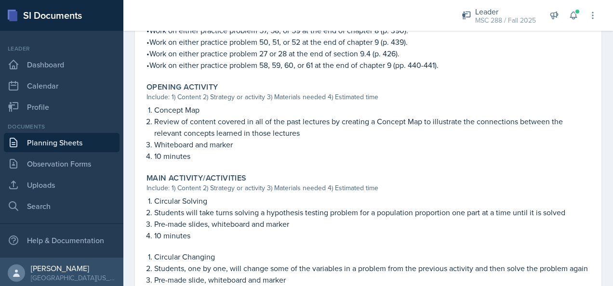
scroll to position [337, 0]
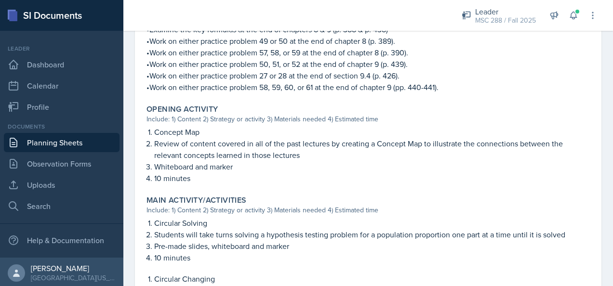
click at [89, 141] on link "Planning Sheets" at bounding box center [62, 142] width 116 height 19
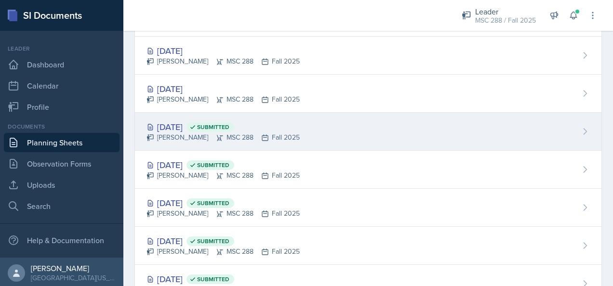
scroll to position [96, 0]
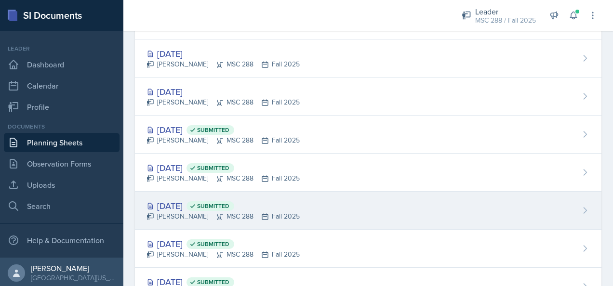
click at [175, 205] on div "[DATE] Submitted" at bounding box center [223, 206] width 153 height 13
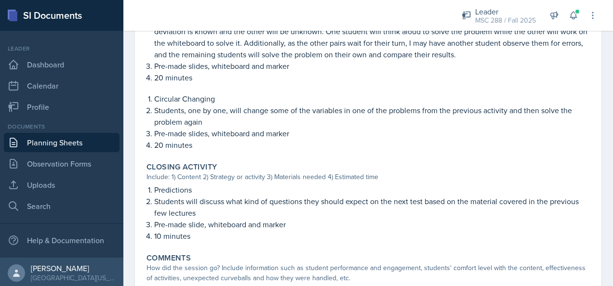
scroll to position [482, 0]
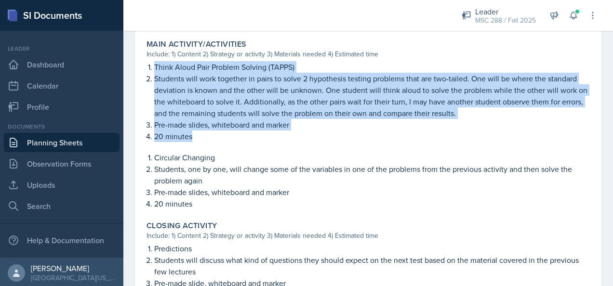
drag, startPoint x: 154, startPoint y: 63, endPoint x: 222, endPoint y: 134, distance: 98.5
click at [222, 134] on ol "Think Aloud Pair Problem Solving (TAPPS) Students will work together in pairs t…" at bounding box center [372, 101] width 436 height 81
copy ol "Think Aloud Pair Problem Solving (TAPPS) Students will work together in pairs t…"
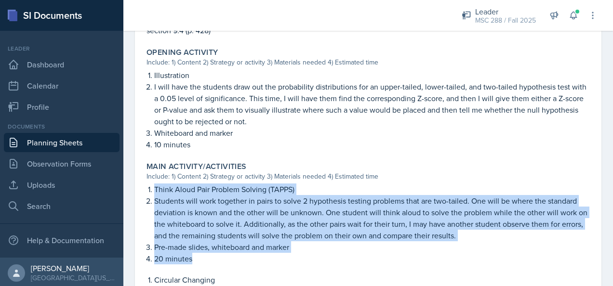
scroll to position [337, 0]
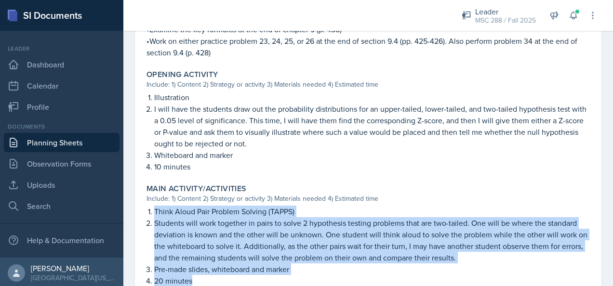
click at [48, 135] on link "Planning Sheets" at bounding box center [62, 142] width 116 height 19
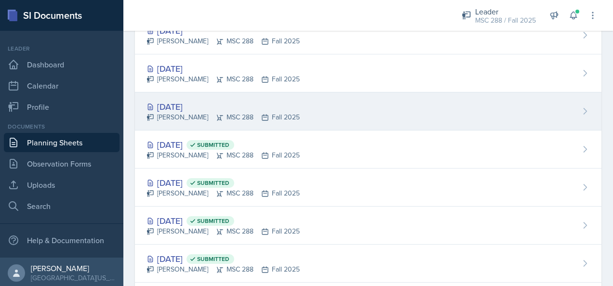
scroll to position [96, 0]
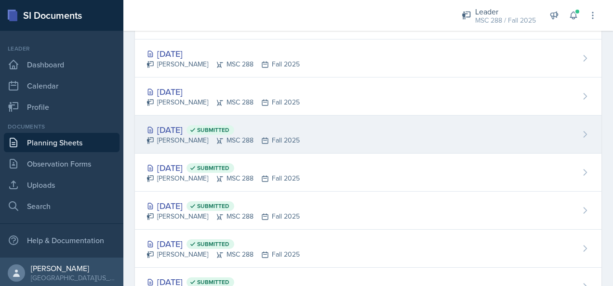
click at [186, 126] on div "[DATE] Submitted" at bounding box center [223, 129] width 153 height 13
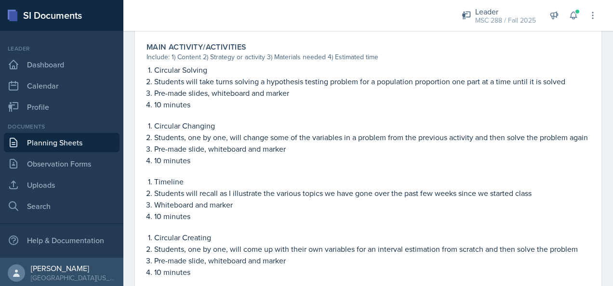
scroll to position [482, 0]
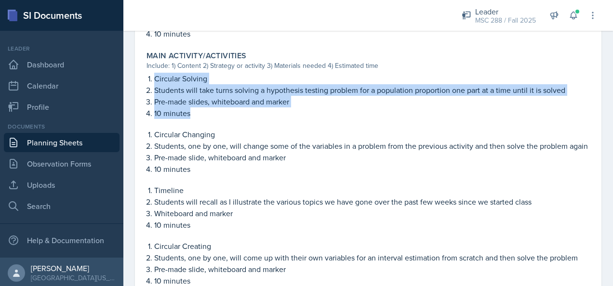
drag, startPoint x: 154, startPoint y: 79, endPoint x: 198, endPoint y: 110, distance: 53.6
click at [198, 110] on ol "Circular Solving Students will take turns solving a hypothesis testing problem …" at bounding box center [372, 96] width 436 height 46
copy ol "Circular Solving Students will take turns solving a hypothesis testing problem …"
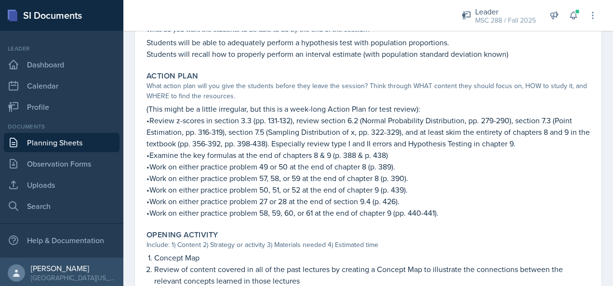
scroll to position [193, 0]
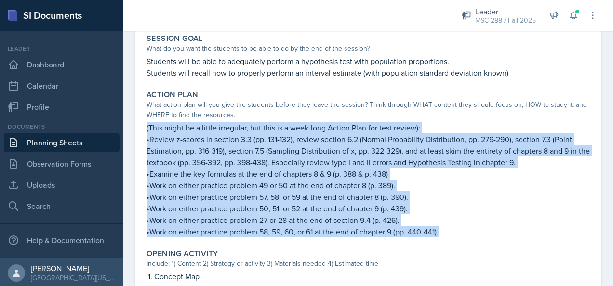
drag, startPoint x: 147, startPoint y: 125, endPoint x: 456, endPoint y: 228, distance: 326.3
click at [456, 228] on div "(This might be a little irregular, but this is a week-long Action Plan for test…" at bounding box center [368, 180] width 443 height 116
copy div "(This might be a little irregular, but this is a week-long Action Plan for test…"
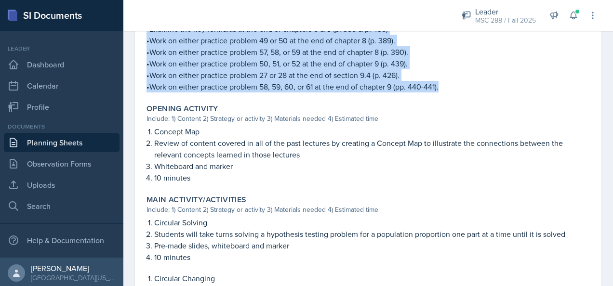
scroll to position [386, 0]
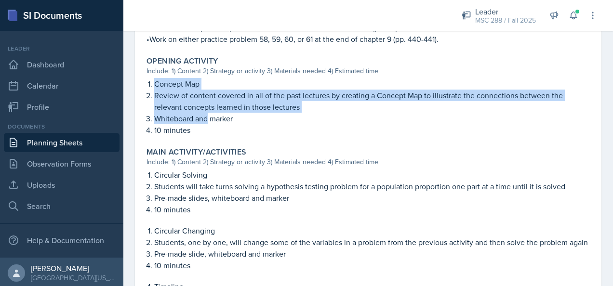
drag, startPoint x: 155, startPoint y: 81, endPoint x: 207, endPoint y: 124, distance: 67.1
click at [207, 124] on ol "Concept Map Review of content covered in all of the past lectures by creating a…" at bounding box center [372, 107] width 436 height 58
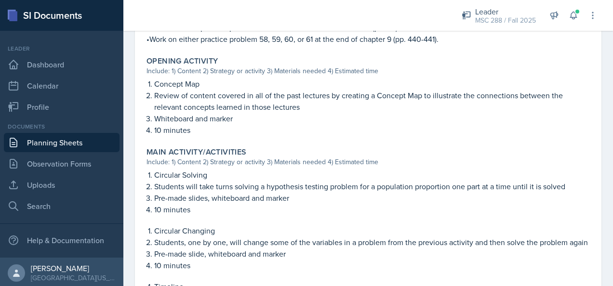
drag, startPoint x: 207, startPoint y: 124, endPoint x: 198, endPoint y: 126, distance: 9.5
click at [209, 126] on p "10 minutes" at bounding box center [372, 130] width 436 height 12
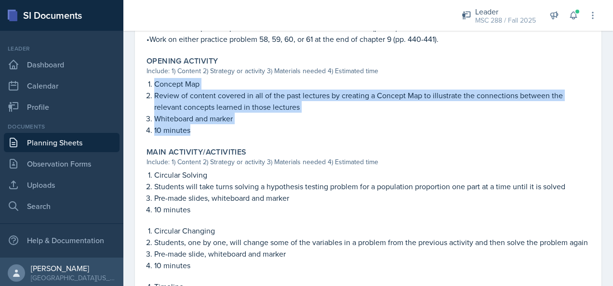
drag, startPoint x: 156, startPoint y: 83, endPoint x: 207, endPoint y: 133, distance: 71.2
click at [207, 133] on ol "Concept Map Review of content covered in all of the past lectures by creating a…" at bounding box center [372, 107] width 436 height 58
copy ol "Concept Map Review of content covered in all of the past lectures by creating a…"
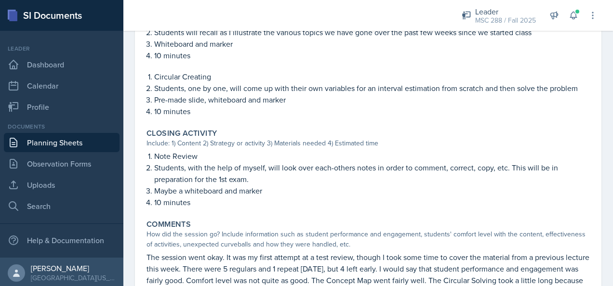
scroll to position [723, 0]
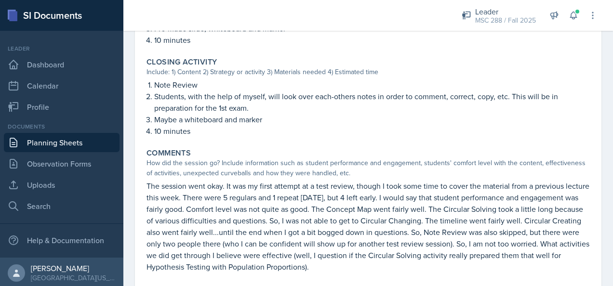
click at [156, 91] on li "Note Review" at bounding box center [372, 85] width 436 height 12
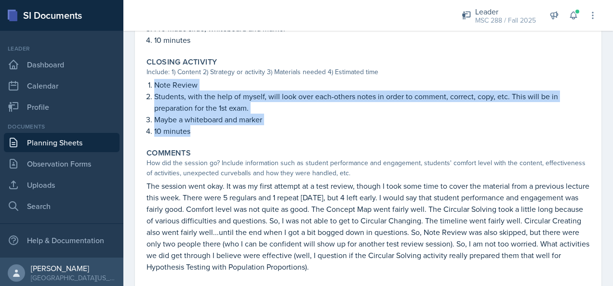
drag, startPoint x: 156, startPoint y: 96, endPoint x: 206, endPoint y: 141, distance: 67.2
click at [206, 137] on ol "Note Review Students, with the help of myself, will look over each-others notes…" at bounding box center [372, 108] width 436 height 58
copy ol "Note Review Students, with the help of myself, will look over each-others notes…"
click at [67, 137] on link "Planning Sheets" at bounding box center [62, 142] width 116 height 19
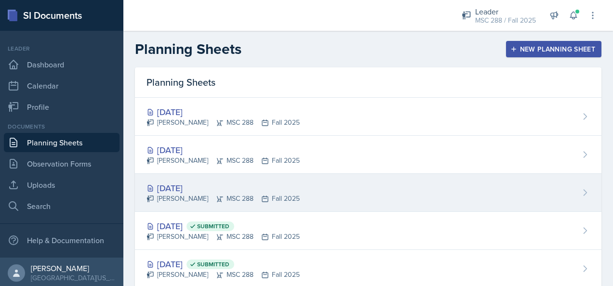
click at [190, 189] on div "[DATE]" at bounding box center [223, 188] width 153 height 13
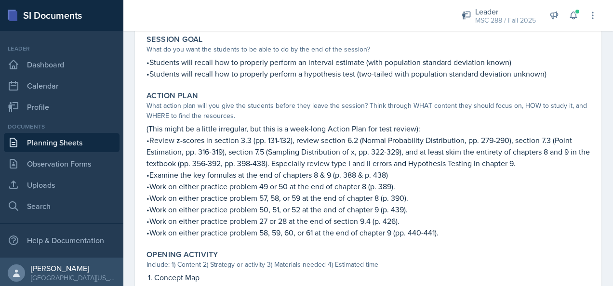
scroll to position [193, 0]
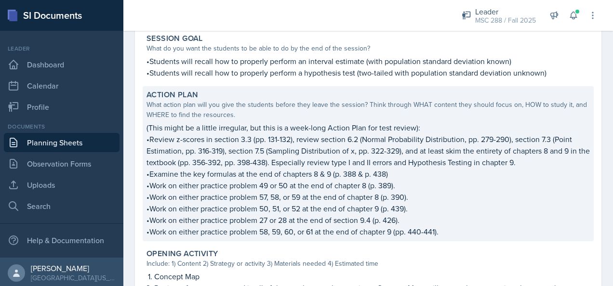
click at [372, 192] on p "•Work on either practice problem 57, 58, or 59 at the end of chapter 8 (p. 390)." at bounding box center [368, 197] width 443 height 12
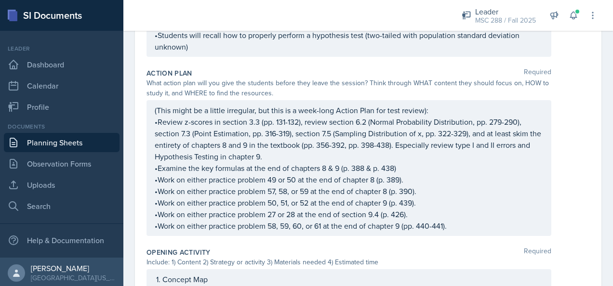
scroll to position [257, 0]
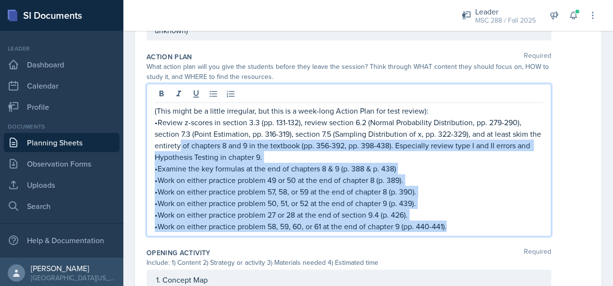
drag, startPoint x: 447, startPoint y: 224, endPoint x: 193, endPoint y: 143, distance: 266.9
click at [193, 143] on div "(This might be a little irregular, but this is a week-long Action Plan for test…" at bounding box center [349, 168] width 388 height 127
click at [298, 150] on p "•Review z-scores in section 3.3 (pp. 131-132), review section 6.2 (Normal Proba…" at bounding box center [349, 140] width 388 height 46
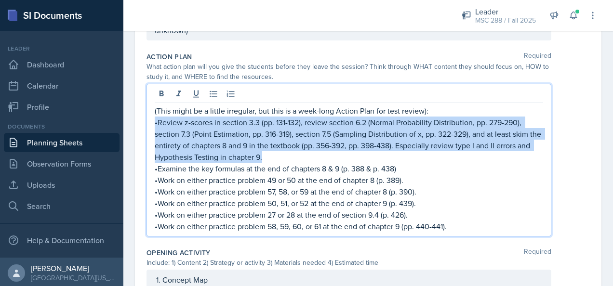
drag, startPoint x: 295, startPoint y: 154, endPoint x: 152, endPoint y: 120, distance: 146.6
click at [152, 120] on div "(This might be a little irregular, but this is a week-long Action Plan for test…" at bounding box center [349, 160] width 405 height 153
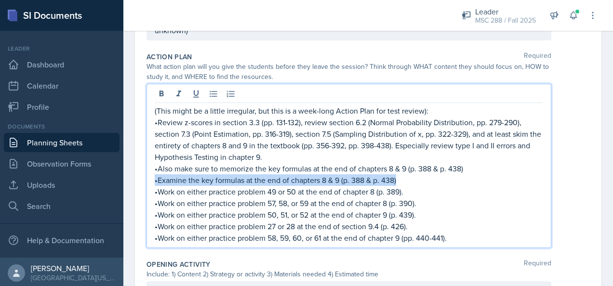
drag, startPoint x: 403, startPoint y: 178, endPoint x: 147, endPoint y: 180, distance: 256.4
click at [147, 180] on div "(This might be a little irregular, but this is a week-long Action Plan for test…" at bounding box center [349, 166] width 405 height 164
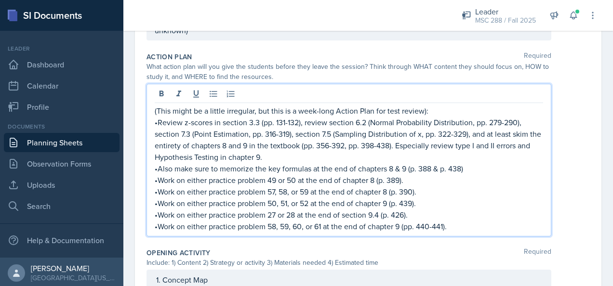
drag, startPoint x: 157, startPoint y: 167, endPoint x: 169, endPoint y: 175, distance: 14.6
click at [158, 167] on p "•Also make sure to memorize the key formulas at the end of chapters 8 & 9 (p. 3…" at bounding box center [349, 169] width 388 height 12
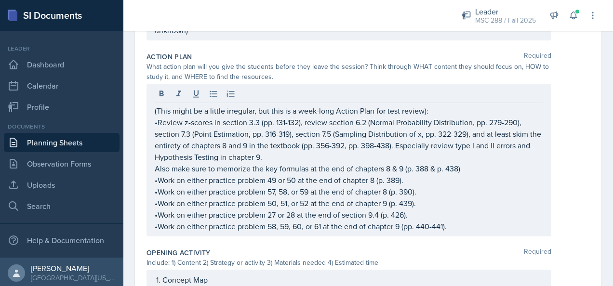
drag, startPoint x: 153, startPoint y: 107, endPoint x: 313, endPoint y: 153, distance: 166.4
click at [313, 153] on div "(This might be a little irregular, but this is a week-long Action Plan for test…" at bounding box center [349, 160] width 405 height 153
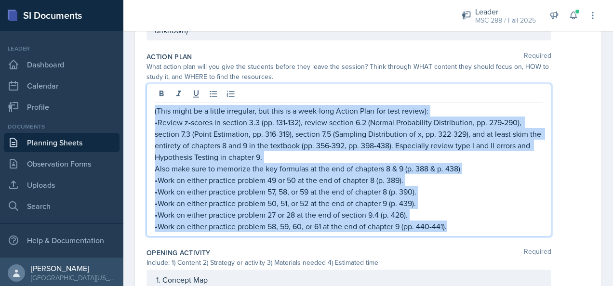
drag, startPoint x: 455, startPoint y: 227, endPoint x: 151, endPoint y: 107, distance: 326.9
click at [151, 107] on div "(This might be a little irregular, but this is a week-long Action Plan for test…" at bounding box center [349, 160] width 405 height 153
copy div "(This might be a little irregular, but this is a week-long Action Plan for test…"
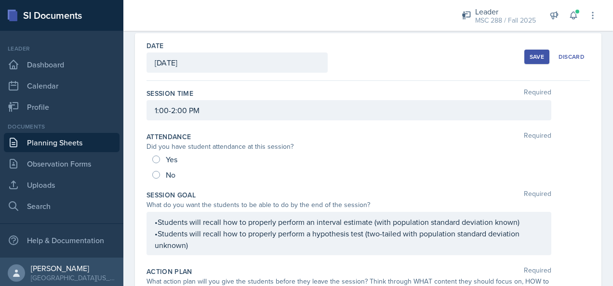
scroll to position [0, 0]
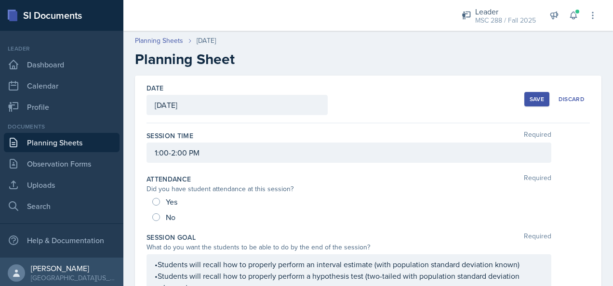
click at [524, 94] on button "Save" at bounding box center [536, 99] width 25 height 14
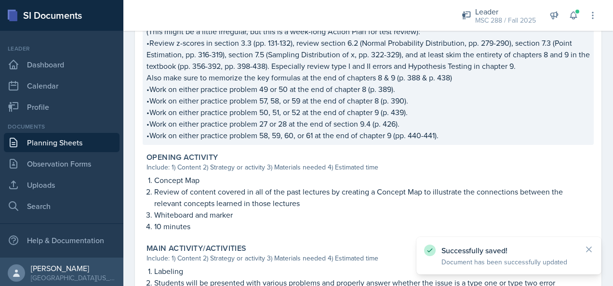
click at [288, 93] on p "•Work on either practice problem 49 or 50 at the end of chapter 8 (p. 389)." at bounding box center [368, 89] width 443 height 12
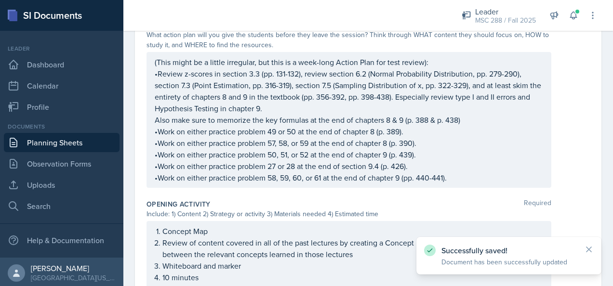
scroll to position [306, 0]
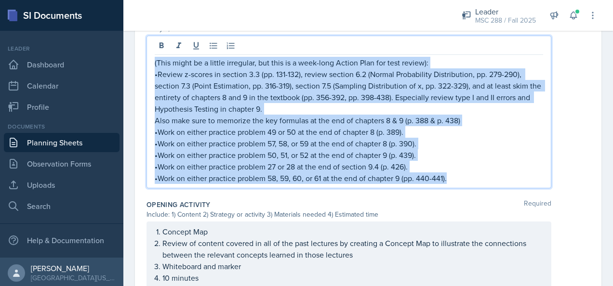
drag, startPoint x: 460, startPoint y: 175, endPoint x: 148, endPoint y: 60, distance: 332.4
click at [148, 60] on div "(This might be a little irregular, but this is a week-long Action Plan for test…" at bounding box center [349, 112] width 405 height 153
copy div "(This might be a little irregular, but this is a week-long Action Plan for test…"
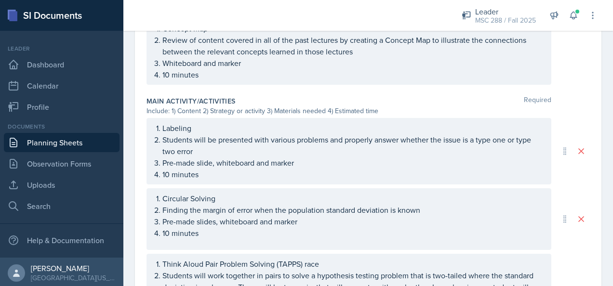
scroll to position [546, 0]
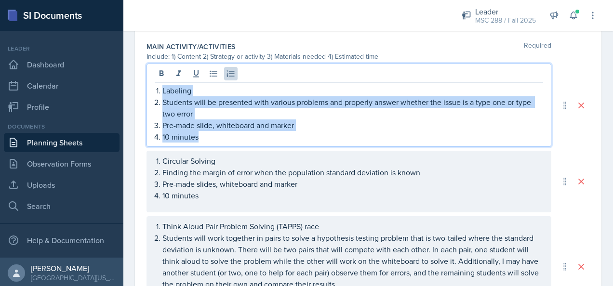
drag, startPoint x: 213, startPoint y: 134, endPoint x: 139, endPoint y: 88, distance: 87.5
click at [139, 88] on div "Date [DATE] [DATE] 31 1 2 3 4 5 6 7 8 9 10 11 12 13 14 15 16 17 18 19 20 21 22 …" at bounding box center [368, 48] width 466 height 1073
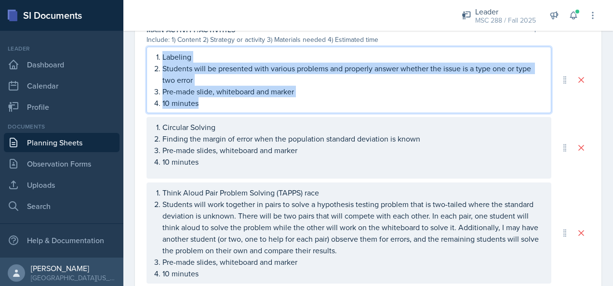
scroll to position [530, 0]
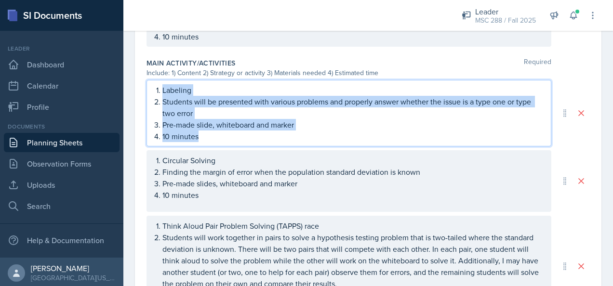
copy ol "Labeling Students will be presented with various problems and properly answer w…"
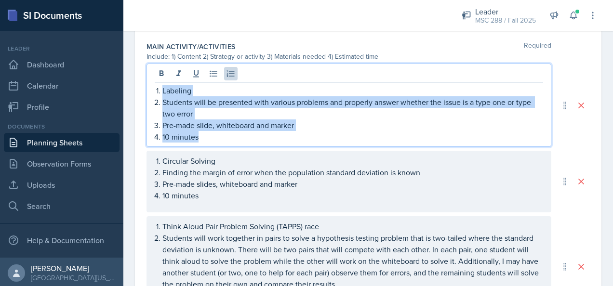
scroll to position [595, 0]
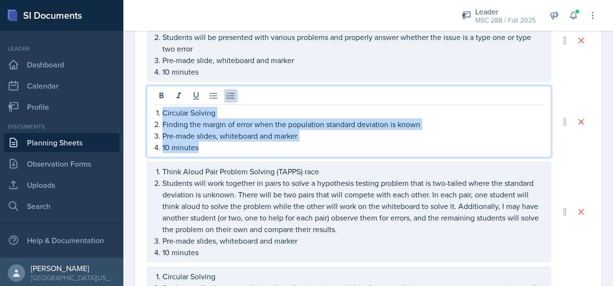
drag, startPoint x: 206, startPoint y: 147, endPoint x: 153, endPoint y: 112, distance: 63.9
click at [153, 112] on div "Circular Solving Finding the margin of error when the population standard devia…" at bounding box center [349, 122] width 405 height 72
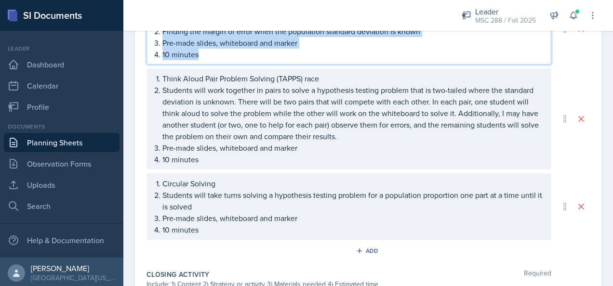
scroll to position [691, 0]
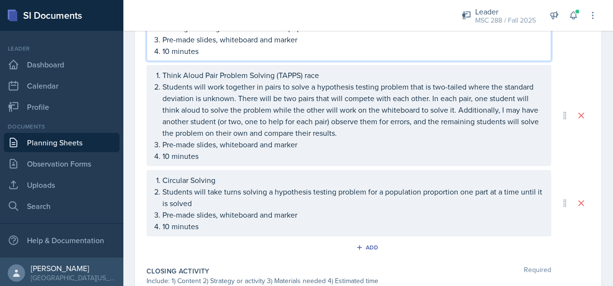
click at [210, 94] on p "Students will work together in pairs to solve a hypothesis testing problem that…" at bounding box center [352, 110] width 381 height 58
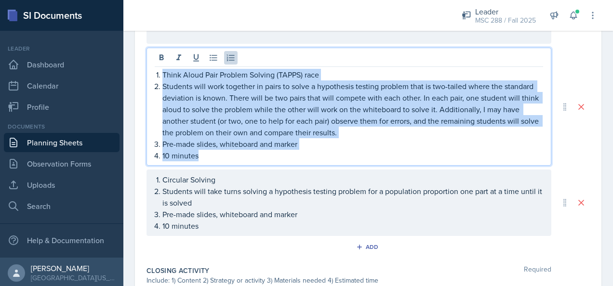
drag, startPoint x: 236, startPoint y: 156, endPoint x: 141, endPoint y: 69, distance: 128.6
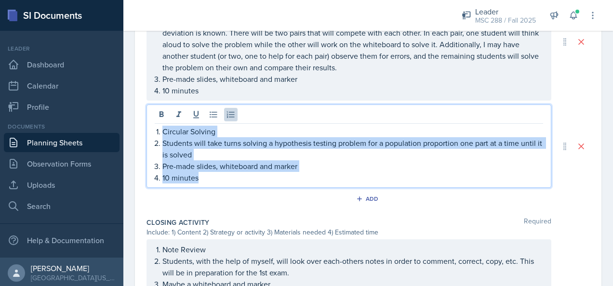
drag, startPoint x: 221, startPoint y: 173, endPoint x: 152, endPoint y: 129, distance: 81.7
click at [152, 129] on div "Circular Solving Students will take turns solving a hypothesis testing problem …" at bounding box center [349, 146] width 405 height 83
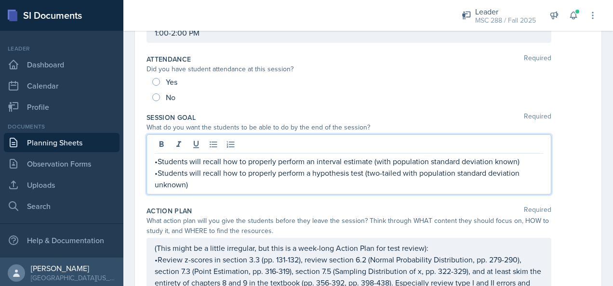
scroll to position [137, 0]
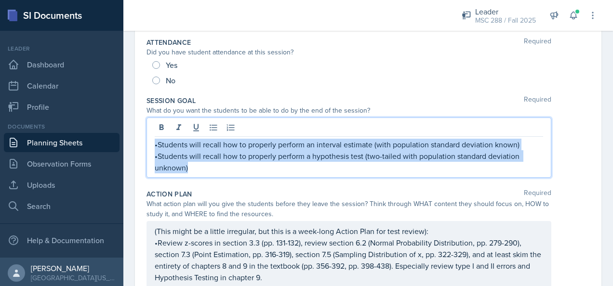
drag, startPoint x: 198, startPoint y: 169, endPoint x: 154, endPoint y: 147, distance: 49.1
click at [154, 147] on div "•Students will recall how to properly perform an interval estimate (with popula…" at bounding box center [349, 148] width 405 height 60
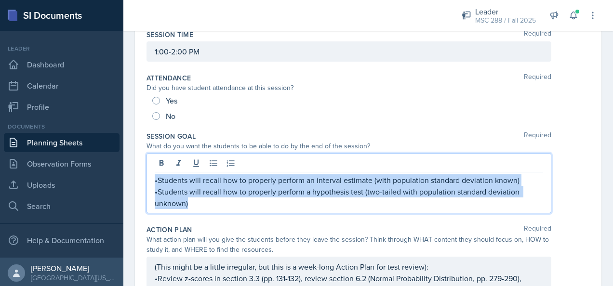
scroll to position [0, 0]
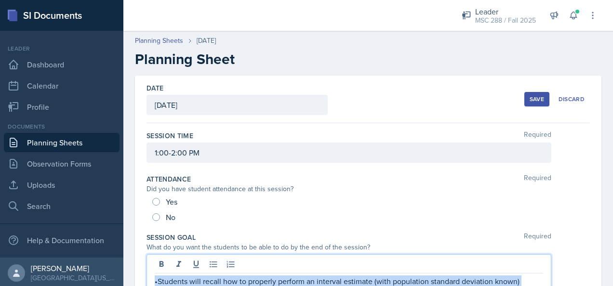
click at [79, 139] on link "Planning Sheets" at bounding box center [62, 142] width 116 height 19
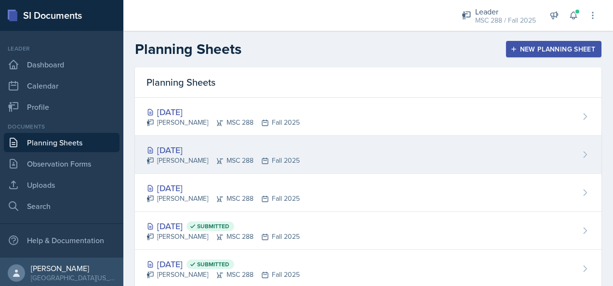
click at [197, 148] on div "[DATE]" at bounding box center [223, 150] width 153 height 13
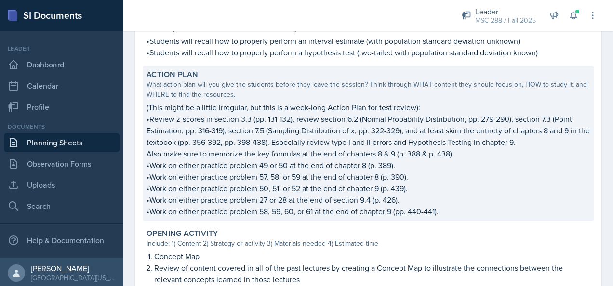
scroll to position [241, 0]
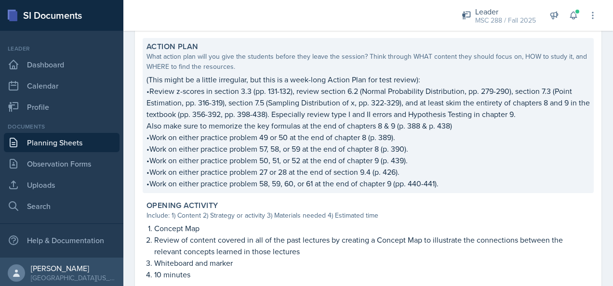
click at [441, 183] on p "•Work on either practice problem 58, 59, 60, or 61 at the end of chapter 9 (pp.…" at bounding box center [368, 184] width 443 height 12
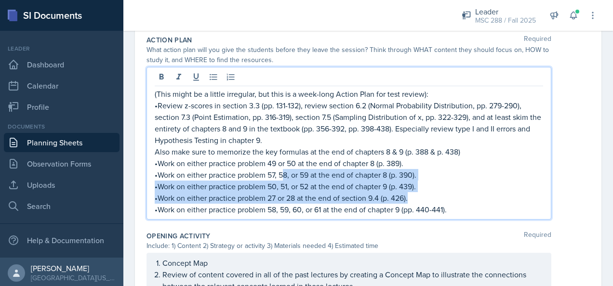
drag, startPoint x: 449, startPoint y: 192, endPoint x: 281, endPoint y: 167, distance: 169.6
click at [281, 167] on div "(This might be a little irregular, but this is a week-long Action Plan for test…" at bounding box center [349, 151] width 388 height 127
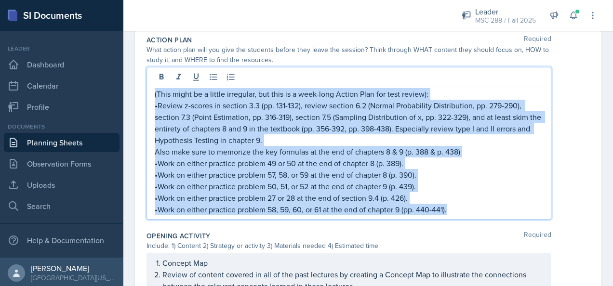
drag, startPoint x: 450, startPoint y: 210, endPoint x: 151, endPoint y: 96, distance: 319.7
click at [151, 96] on div "(This might be a little irregular, but this is a week-long Action Plan for test…" at bounding box center [349, 143] width 405 height 153
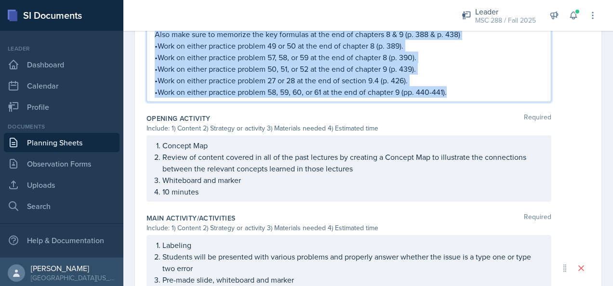
scroll to position [419, 0]
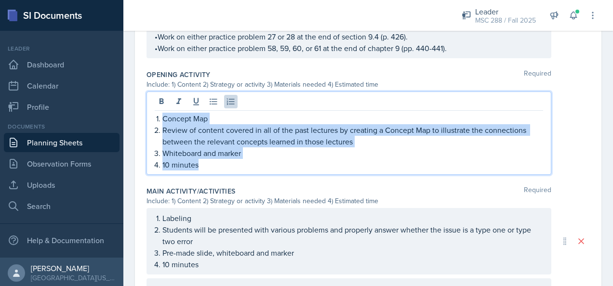
drag, startPoint x: 217, startPoint y: 167, endPoint x: 149, endPoint y: 119, distance: 83.3
click at [149, 119] on div "Concept Map Review of content covered in all of the past lectures by creating a…" at bounding box center [349, 133] width 405 height 83
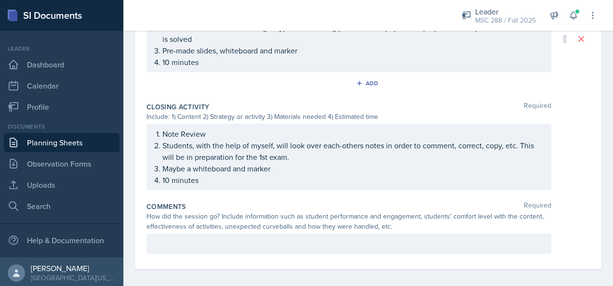
scroll to position [865, 0]
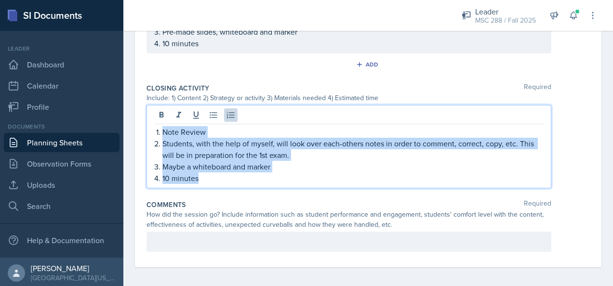
drag, startPoint x: 203, startPoint y: 177, endPoint x: 150, endPoint y: 121, distance: 76.4
click at [150, 121] on div "Note Review Students, with the help of myself, will look over each-others notes…" at bounding box center [349, 146] width 405 height 83
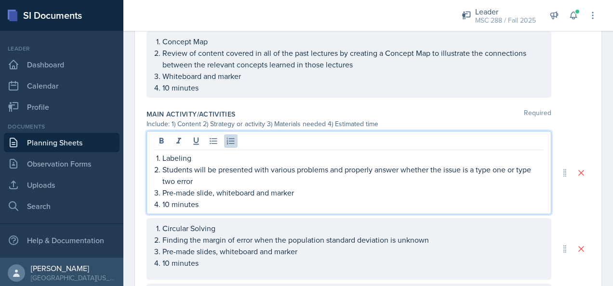
scroll to position [495, 0]
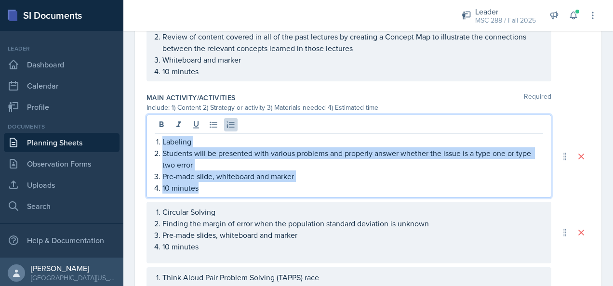
drag, startPoint x: 161, startPoint y: 140, endPoint x: 217, endPoint y: 183, distance: 71.1
click at [217, 183] on ol "Labeling Students will be presented with various problems and properly answer w…" at bounding box center [352, 165] width 381 height 58
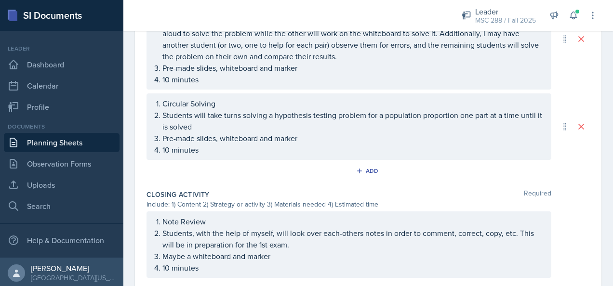
scroll to position [785, 0]
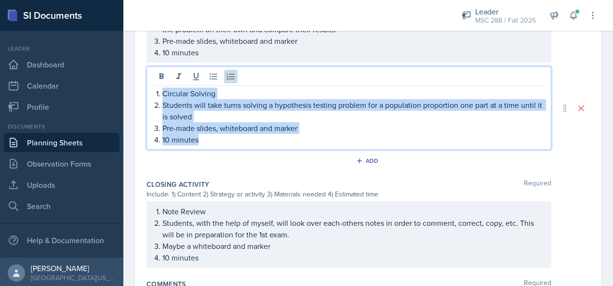
drag, startPoint x: 204, startPoint y: 141, endPoint x: 144, endPoint y: 94, distance: 75.9
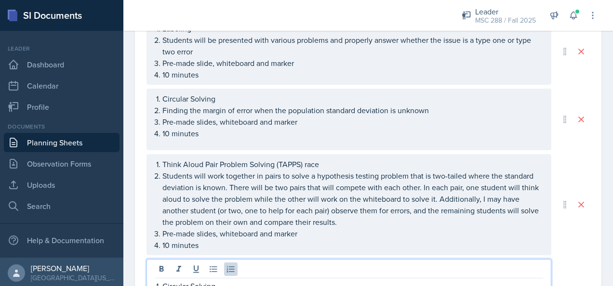
scroll to position [609, 0]
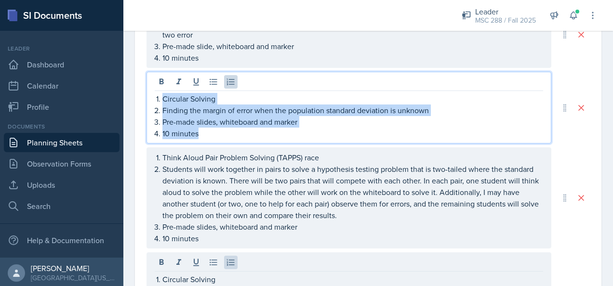
drag, startPoint x: 163, startPoint y: 98, endPoint x: 213, endPoint y: 132, distance: 60.4
click at [213, 132] on ol "Circular Solving Finding the margin of error when the population standard devia…" at bounding box center [352, 116] width 381 height 46
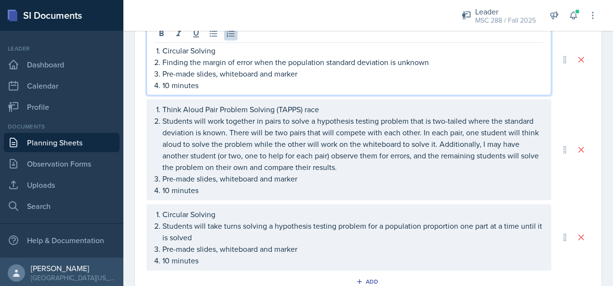
scroll to position [674, 0]
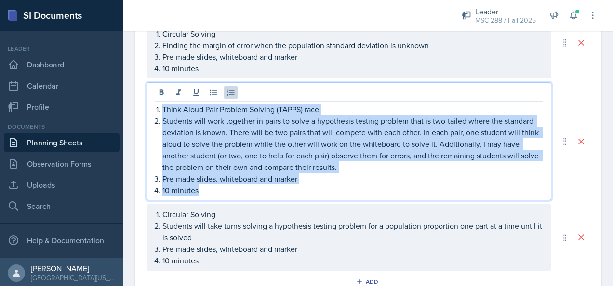
drag, startPoint x: 163, startPoint y: 105, endPoint x: 296, endPoint y: 184, distance: 154.9
click at [296, 184] on ol "Think Aloud Pair Problem Solving (TAPPS) race Students will work together in pa…" at bounding box center [352, 150] width 381 height 93
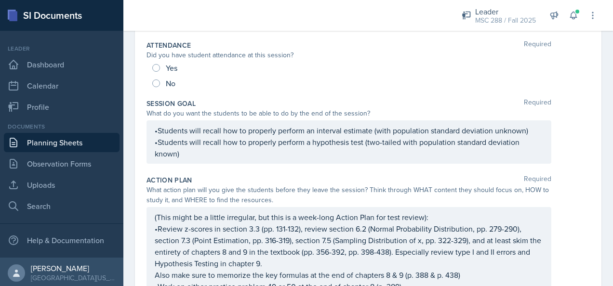
scroll to position [150, 0]
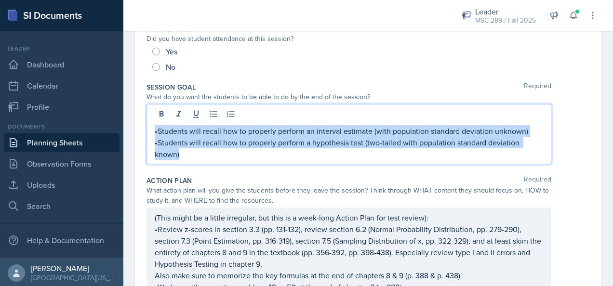
drag, startPoint x: 155, startPoint y: 128, endPoint x: 214, endPoint y: 160, distance: 67.5
click at [214, 160] on div "•Students will recall how to properly perform an interval estimate (with popula…" at bounding box center [349, 134] width 405 height 60
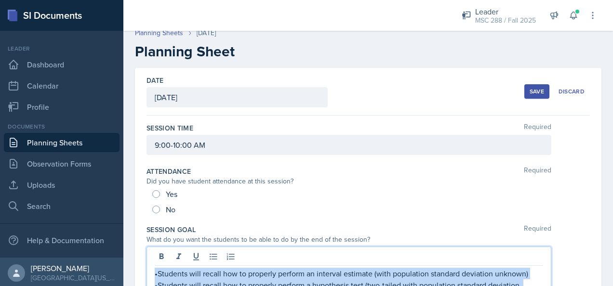
scroll to position [0, 0]
